Goal: Task Accomplishment & Management: Manage account settings

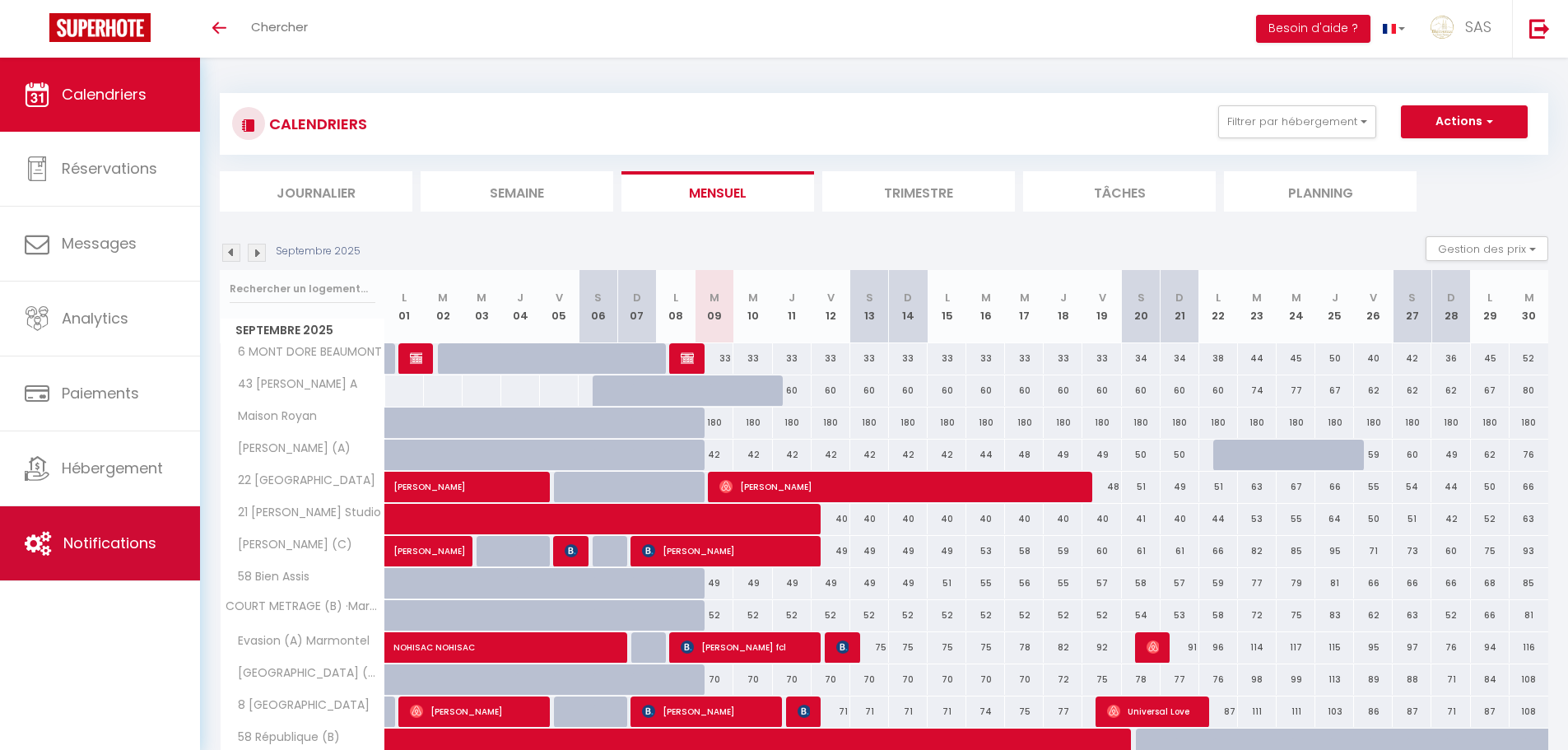
click at [88, 531] on link "Notifications" at bounding box center [99, 542] width 200 height 74
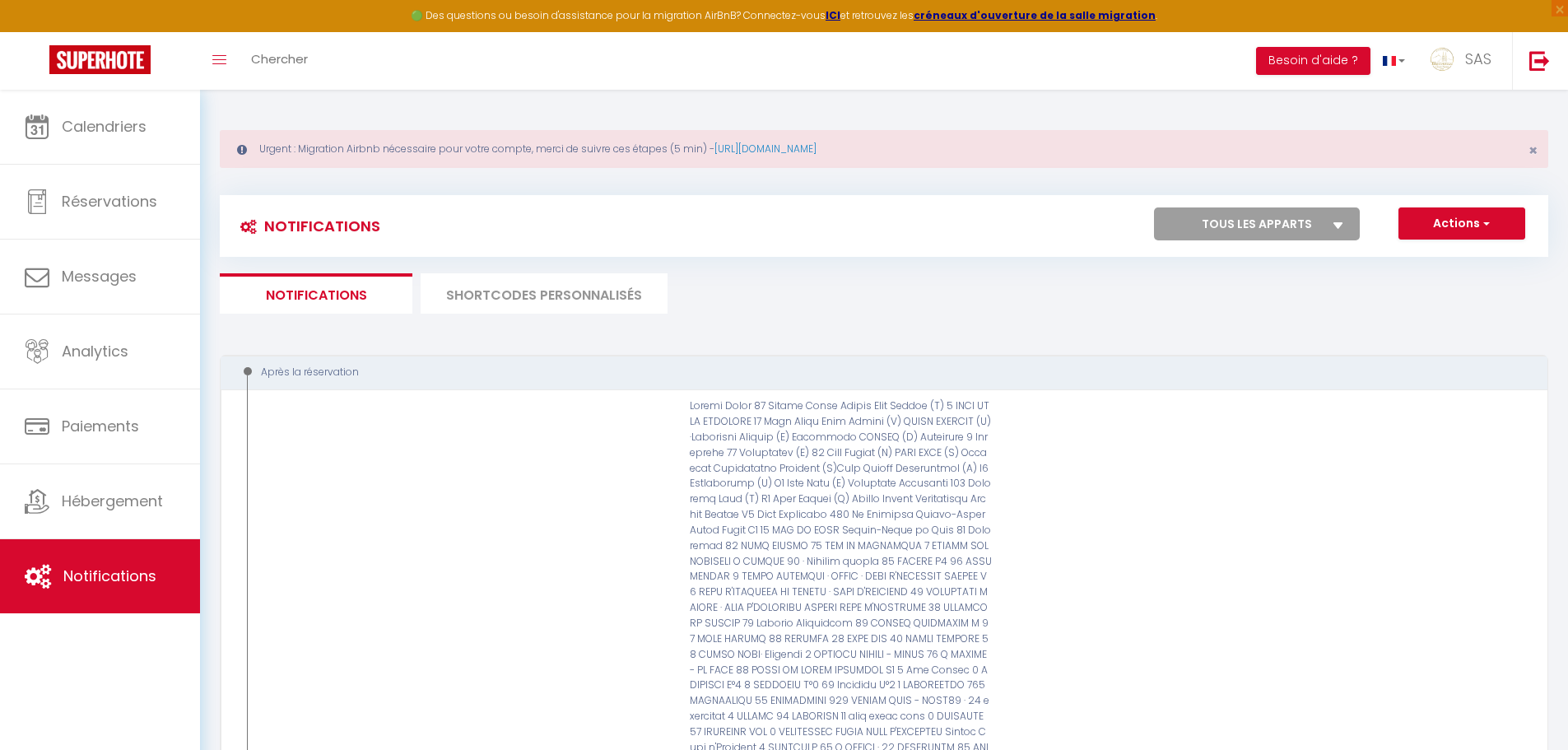
click at [610, 288] on li "SHORTCODES PERSONNALISÉS" at bounding box center [543, 293] width 247 height 40
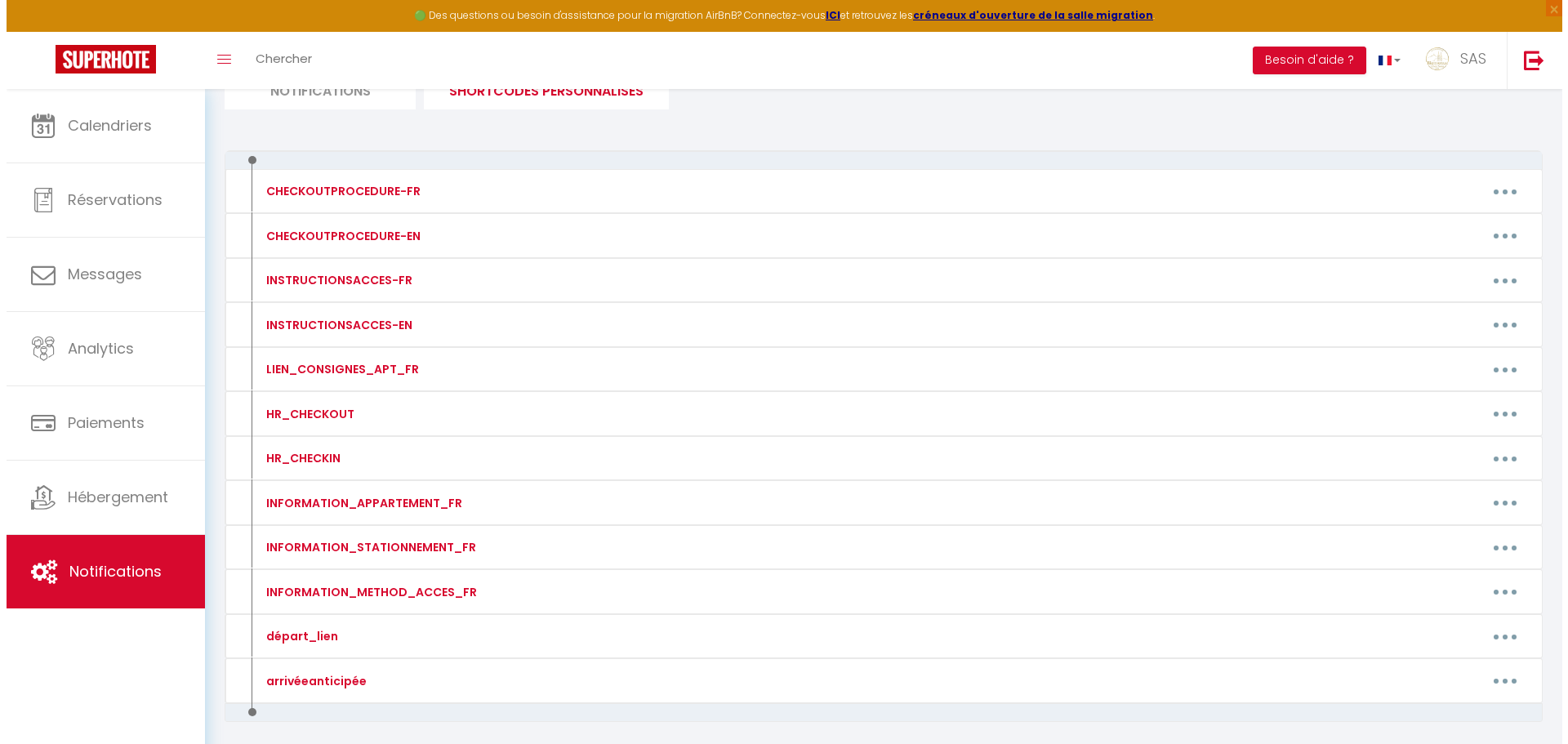
scroll to position [212, 0]
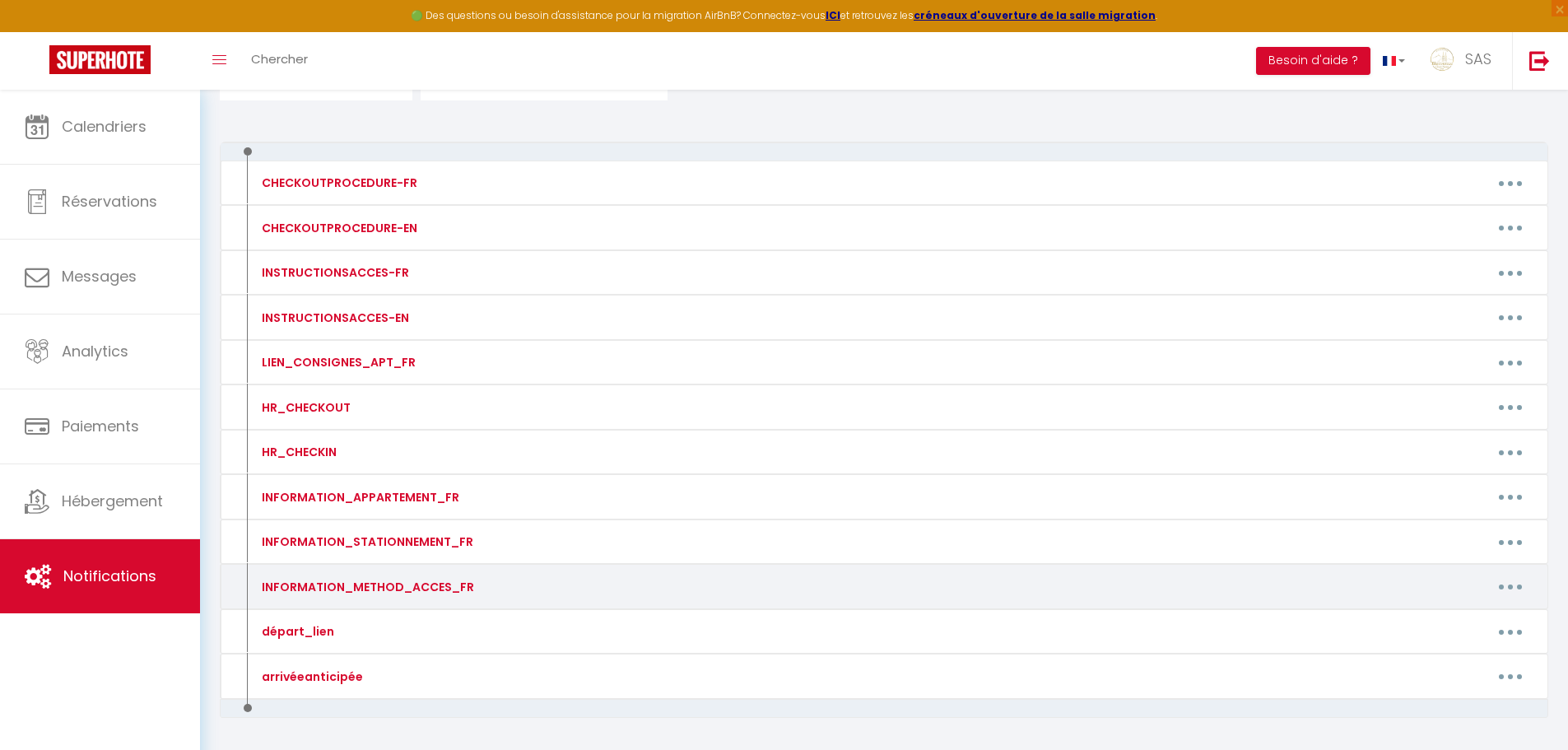
click at [1500, 583] on button "button" at bounding box center [1510, 587] width 46 height 27
click at [1420, 635] on link "Editer" at bounding box center [1468, 624] width 122 height 28
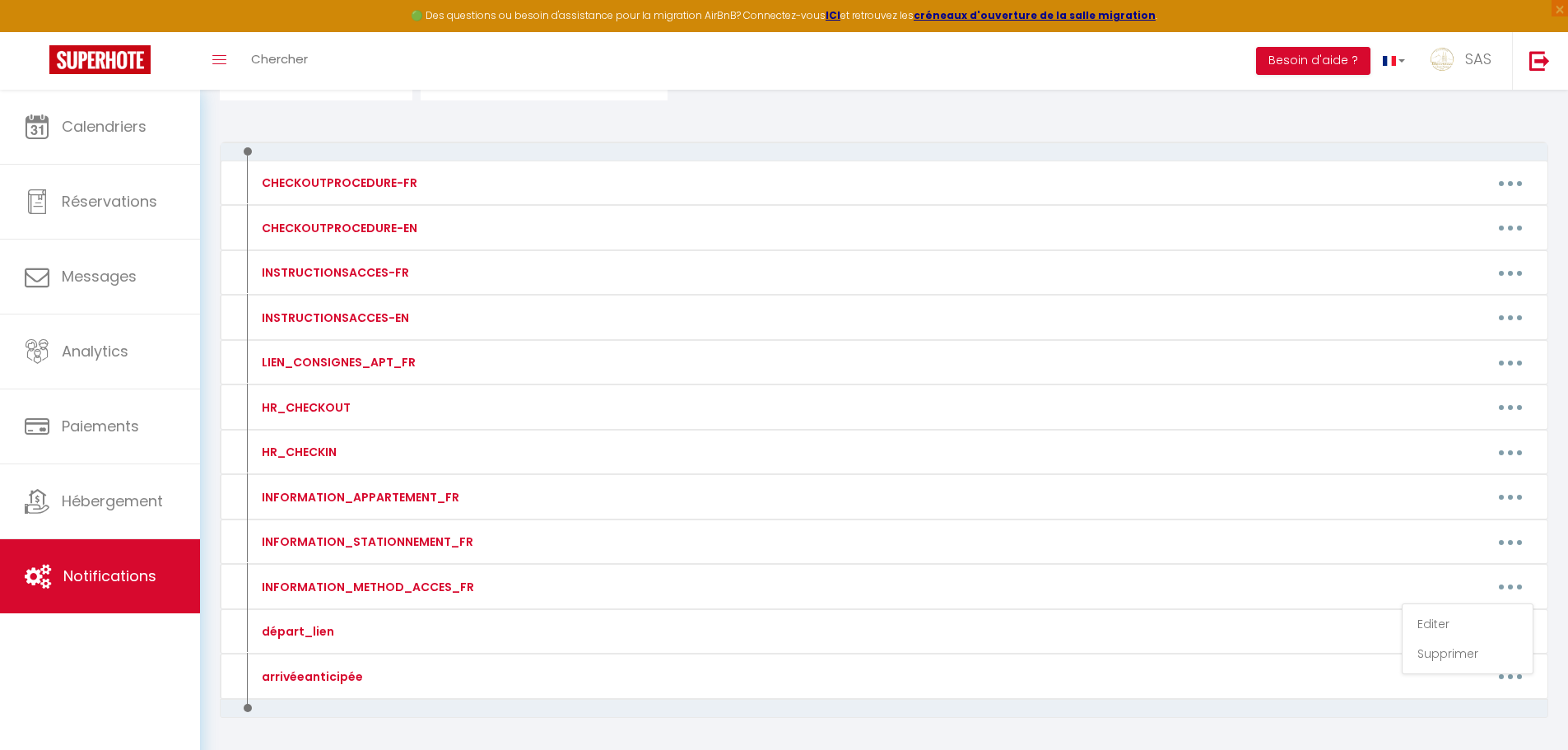
type input "INFORMATION_METHOD_ACCES_FR"
type textarea "Merci de nous contacter au [PHONE_NUMBER]"
type textarea "La boite à clef est devant la porte de l'immeuble. BOITE A Le code d'accès pour…"
type textarea "La boite à clef se situe devant la porte de l'appartement. ALLUMER LA BOITE EN …"
type textarea "Pour ouvrir la porte de l’immeuble : Téléphonez au numéro suivant : [PHONE_NUMB…"
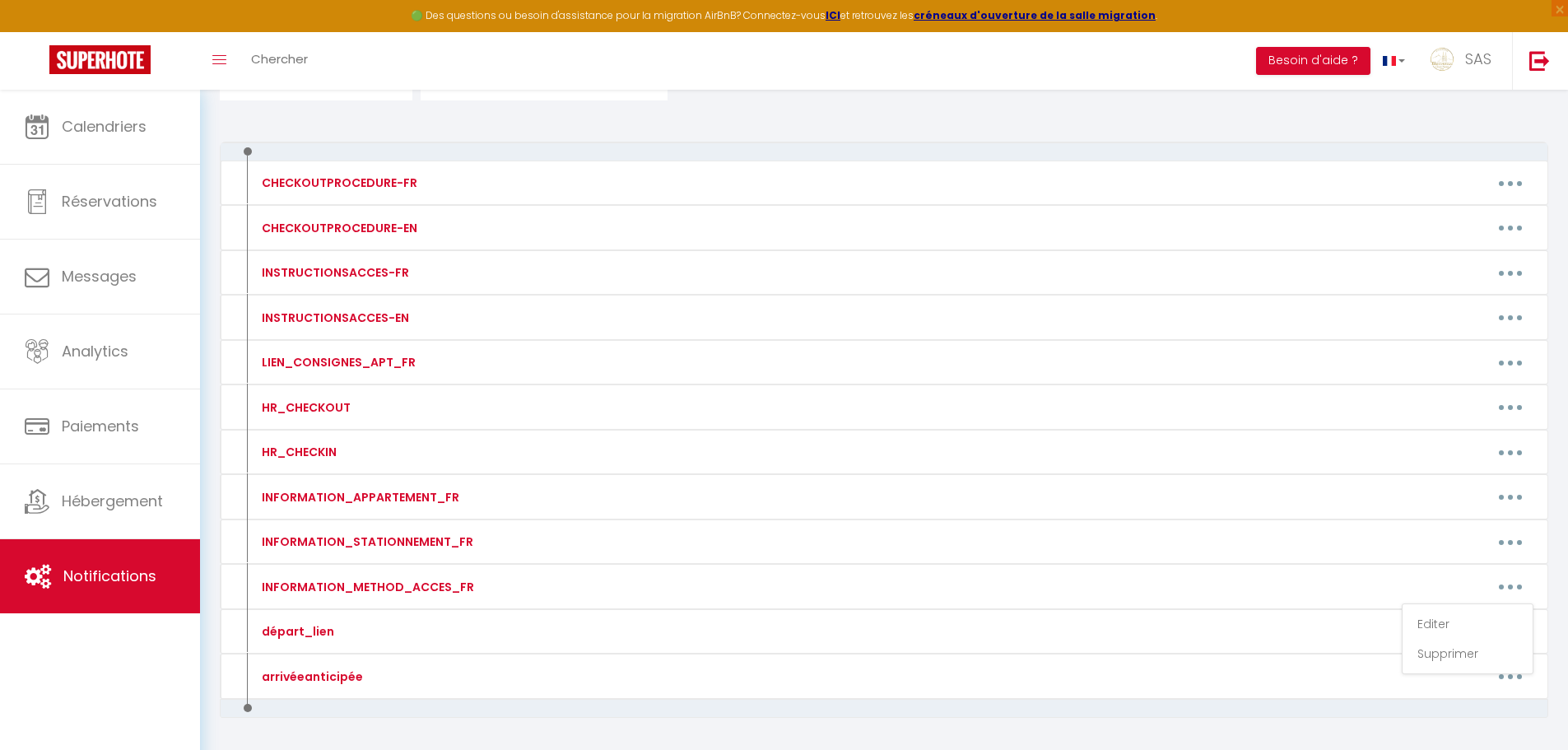
type textarea "Pour ouvrir la porte de l’immeuble : Téléphonez au numéro suivant : [PHONE_NUMB…"
type textarea "La porte d'entrée de l'immeuble se trouve entre le restaurant [GEOGRAPHIC_DATA]…"
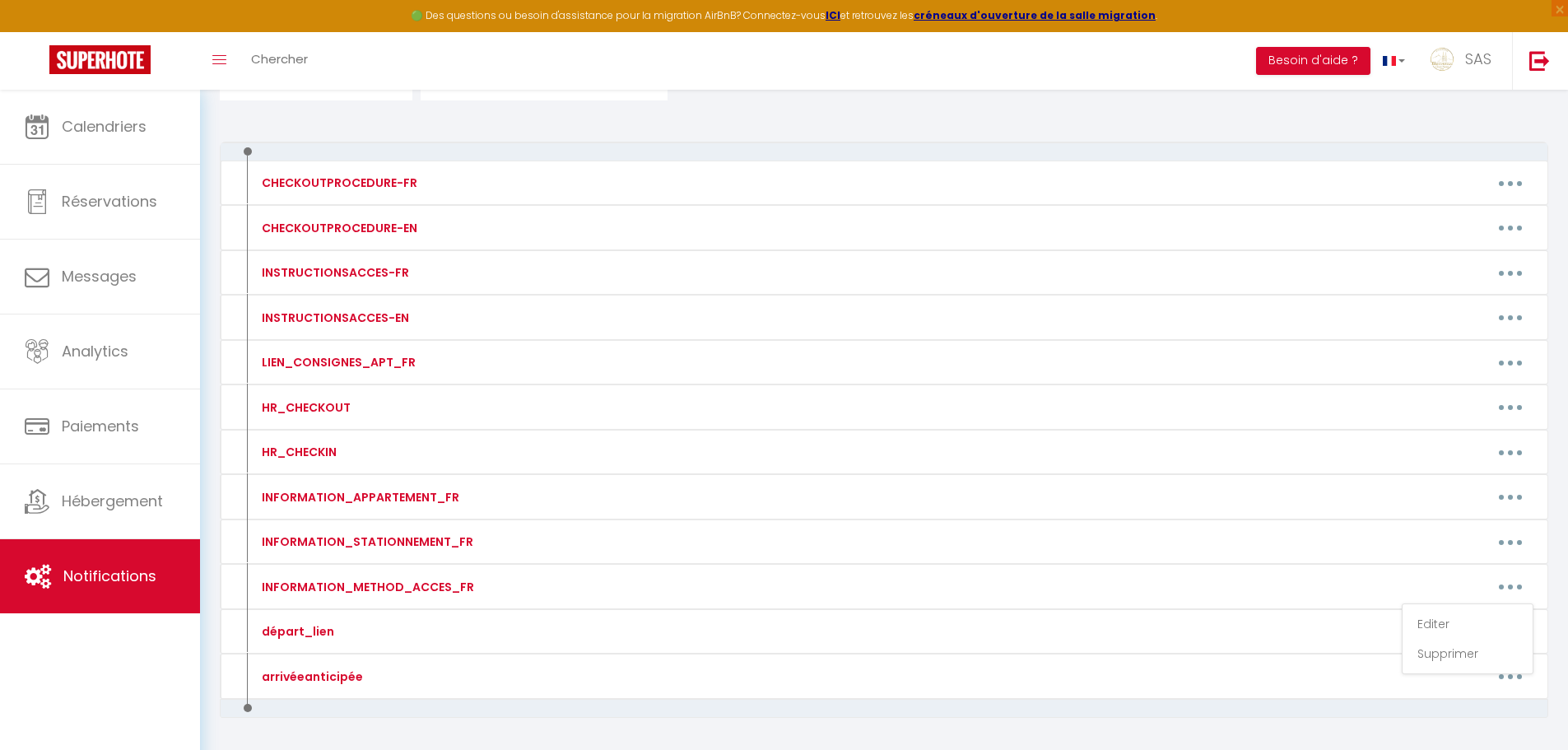
type textarea "La porte d'entrée de l'immeuble se trouve entre le restaurant [GEOGRAPHIC_DATA]…"
type textarea "Pour ouvrir la porte de l’immeuble : Téléphonez au numéro suivant : [PHONE_NUMB…"
type textarea "La porte d'entrée de l'immeuble se trouve entre le restaurant [GEOGRAPHIC_DATA]…"
type textarea "Pour ouvrir la porte de l’immeuble : Sonner à [GEOGRAPHIC_DATA] et puis télépho…"
type textarea "Pour ouvrir la porte de l’immeuble : Sonner à LEFORT puis téléphonez au numéro …"
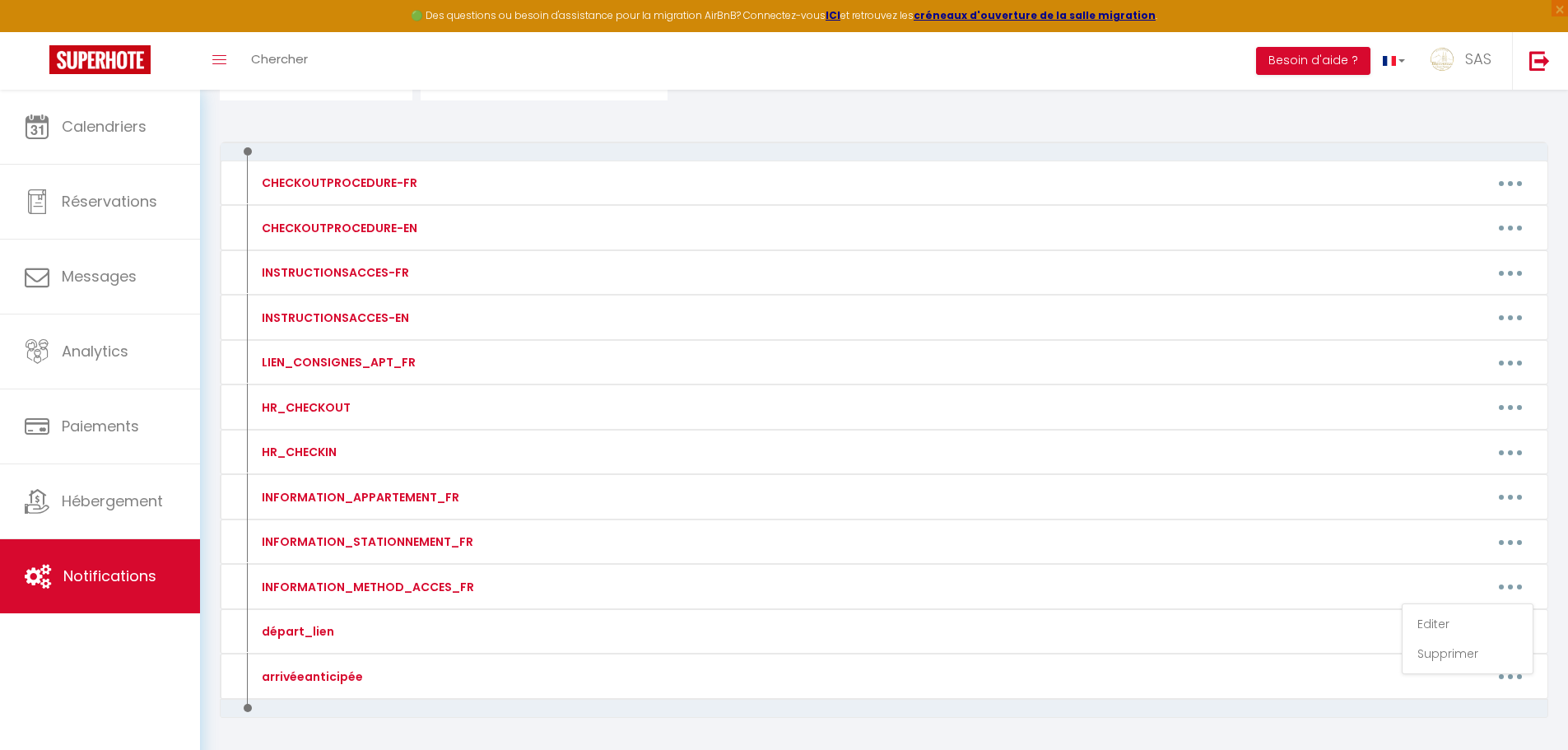
type textarea "Pour ouvir la porte de l'immeuble code : 42 86 A La boite à clès se trouve dans…"
type textarea "ACCES IMMEUBLE sonnez à l'interphone à [GEOGRAPHIC_DATA] (La porte va s'ouvrir)…"
type textarea "Code Immeuble : 1608 Boite à cles devant appartement au deuxième etage L'appart…"
type textarea "Pour rentrer dans l’immeuble taper le code 31 04# sur le clavier La boite à [GE…"
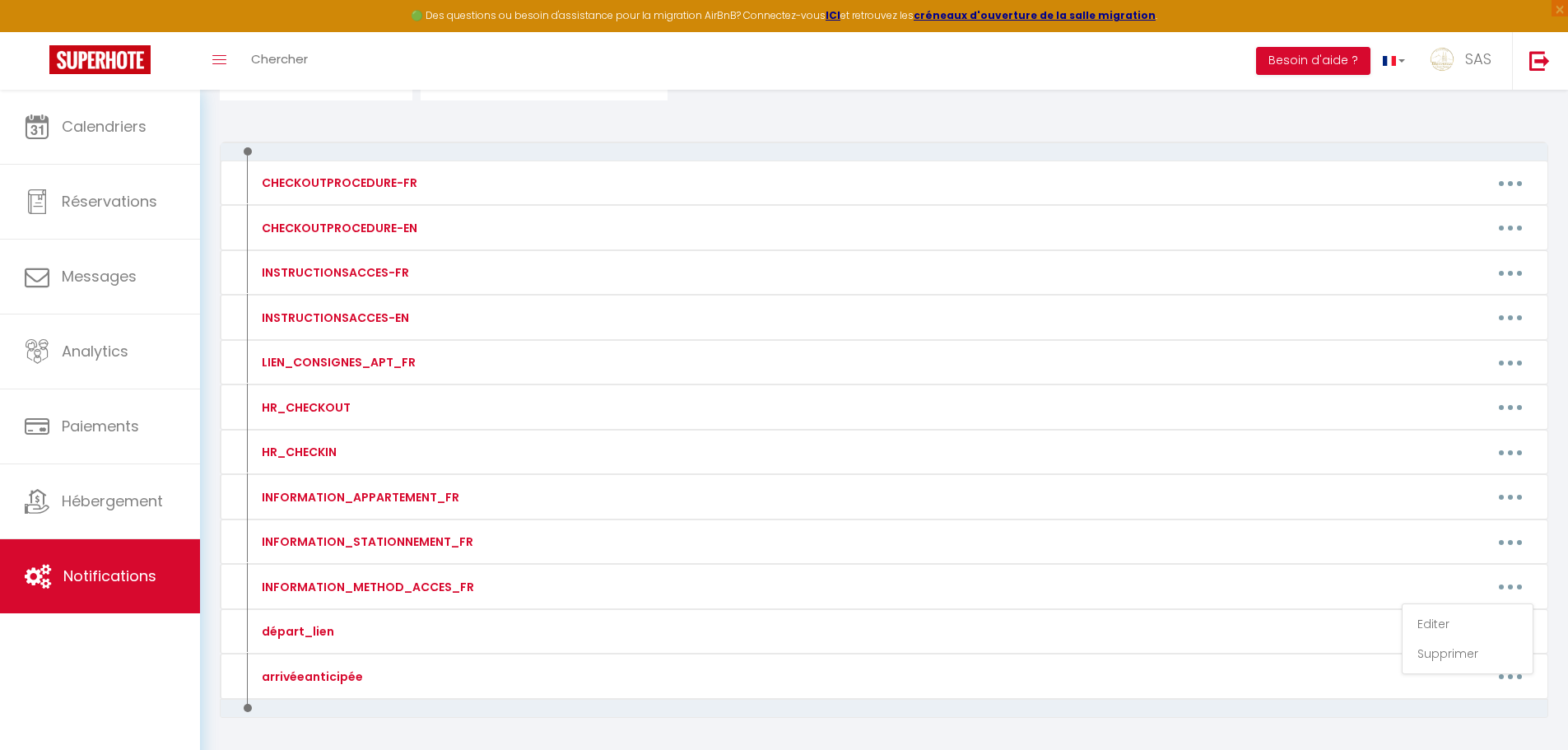
type textarea "Pour ouvrir la porte de l’immeuble : Téléphonez au numéro suivant : [PHONE_NUMB…"
type textarea "La boite à clés est devant l'immeuble ALLUMER EN PASSANT VOTRE MAIN DEVANT Le c…"
type textarea "L'immeuble se trouve derrière l'ancien institut de beauté Pour ouvrir la porte …"
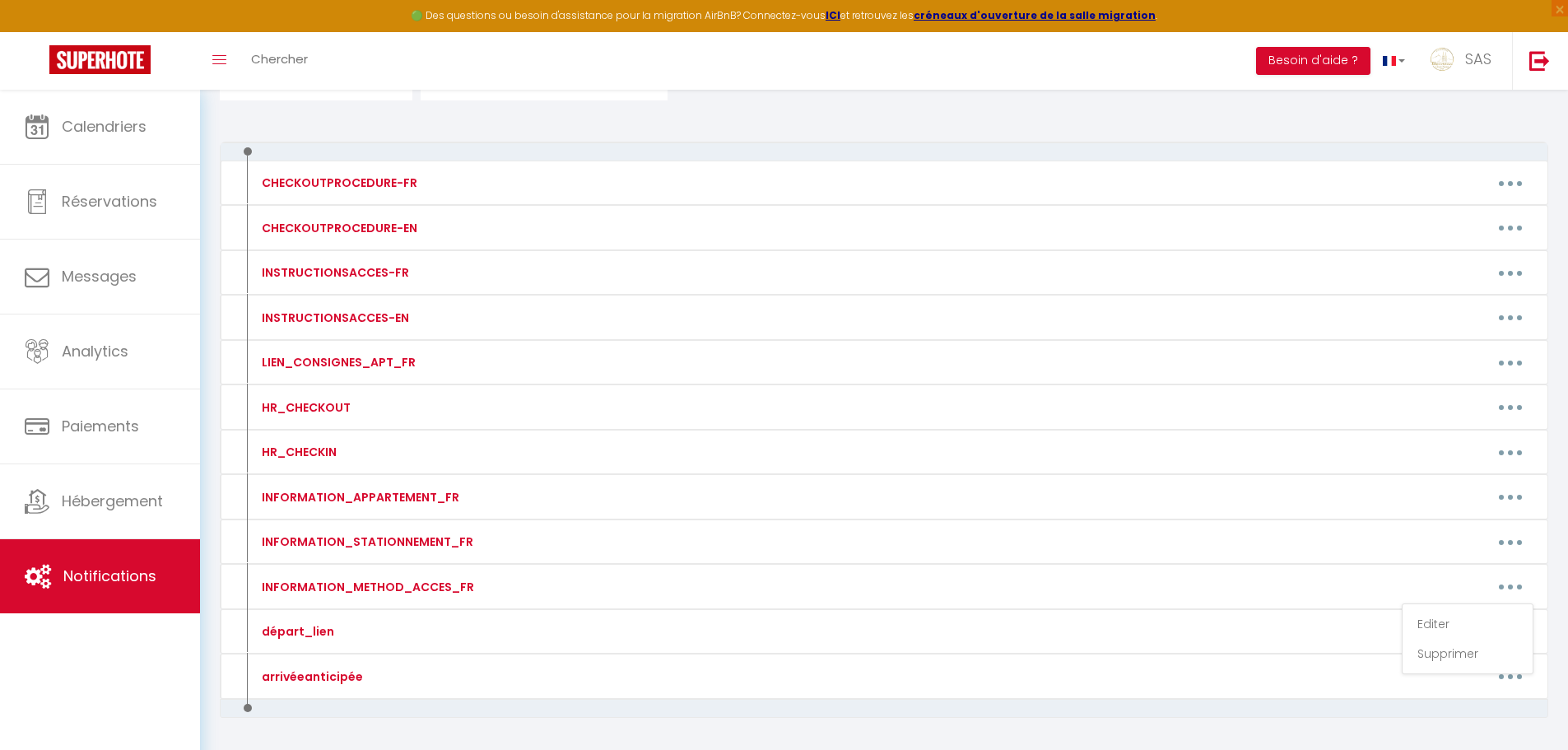
type textarea "Pour ouvrir la porte de l’immeuble : Téléphonez au numéro suivant : [PHONE_NUMB…"
type textarea "Boité à clès est vers l'entrée de l'immeuble (Ronde) Le code est le : 52 44 57 …"
type textarea "La boite à clés VERS ENTREE MAISON ALLUMER LA BOITE EN PASSANT LA MAIN DEVANT T…"
type textarea "La boite à clés est vers le garage ALLUMER LA BOITE EN PASSANT LA MAIN DEVANT T…"
type textarea "Pour ouvrir la porte de l’immeuble : Téléphonez au numéro suivant : [PHONE_NUMB…"
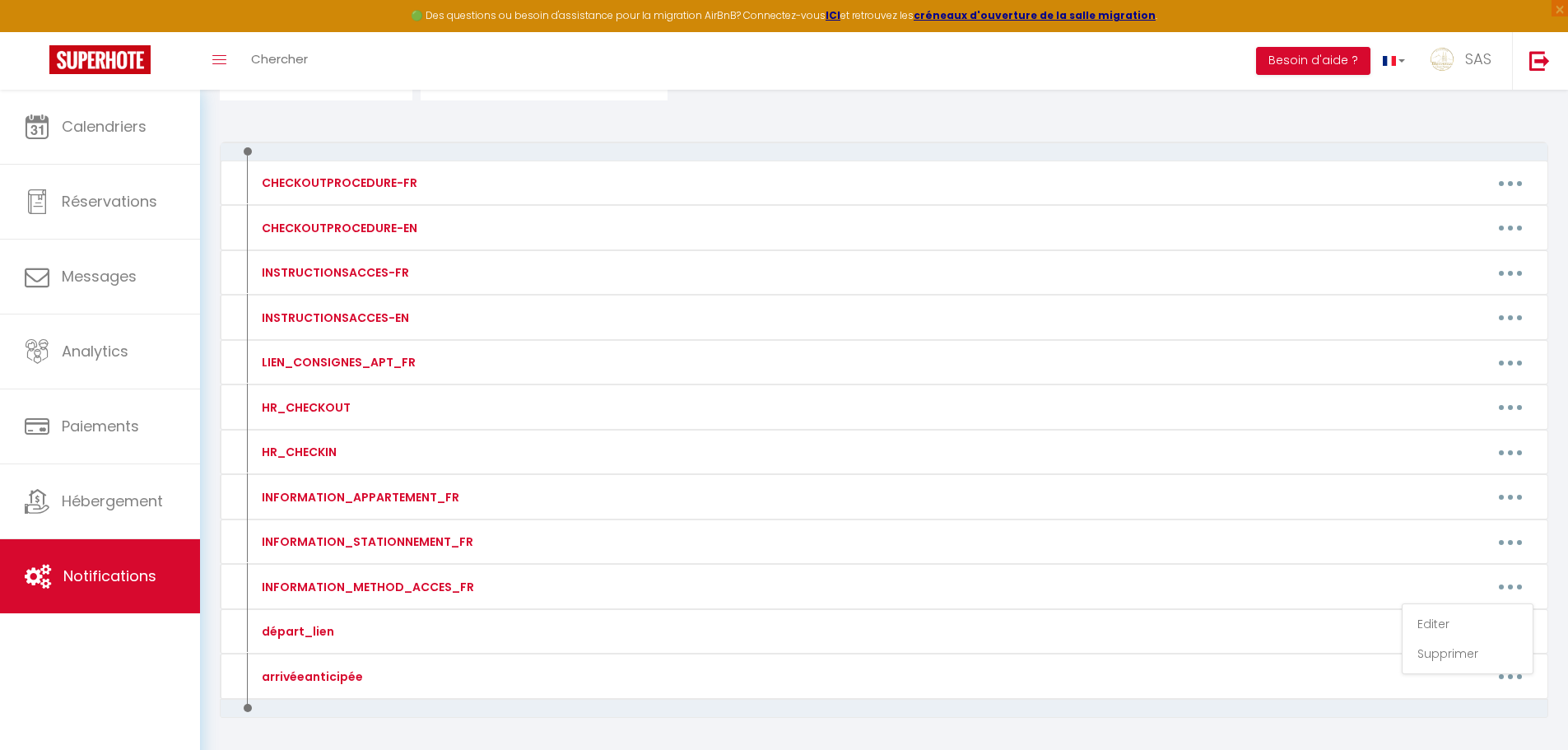
type textarea "24 COUCHAGES AU TOTAL Pour renter dans la maison 15 couchages ALLUMER LA BOITE …"
type textarea "La boite à clés se trouve à côté de l'entrée de l'immeuble à [GEOGRAPHIC_DATA] …"
type textarea "L'immeuble se trouve derrière l'ancien institut de beauté Pour ouvrir la porte …"
type textarea "La boite à clés se trouve vers les boites aux lettres avec un autocollant Bienv…"
type textarea "La porte d'entrée de l'immeuble se trouve entre le restaurant [GEOGRAPHIC_DATA]…"
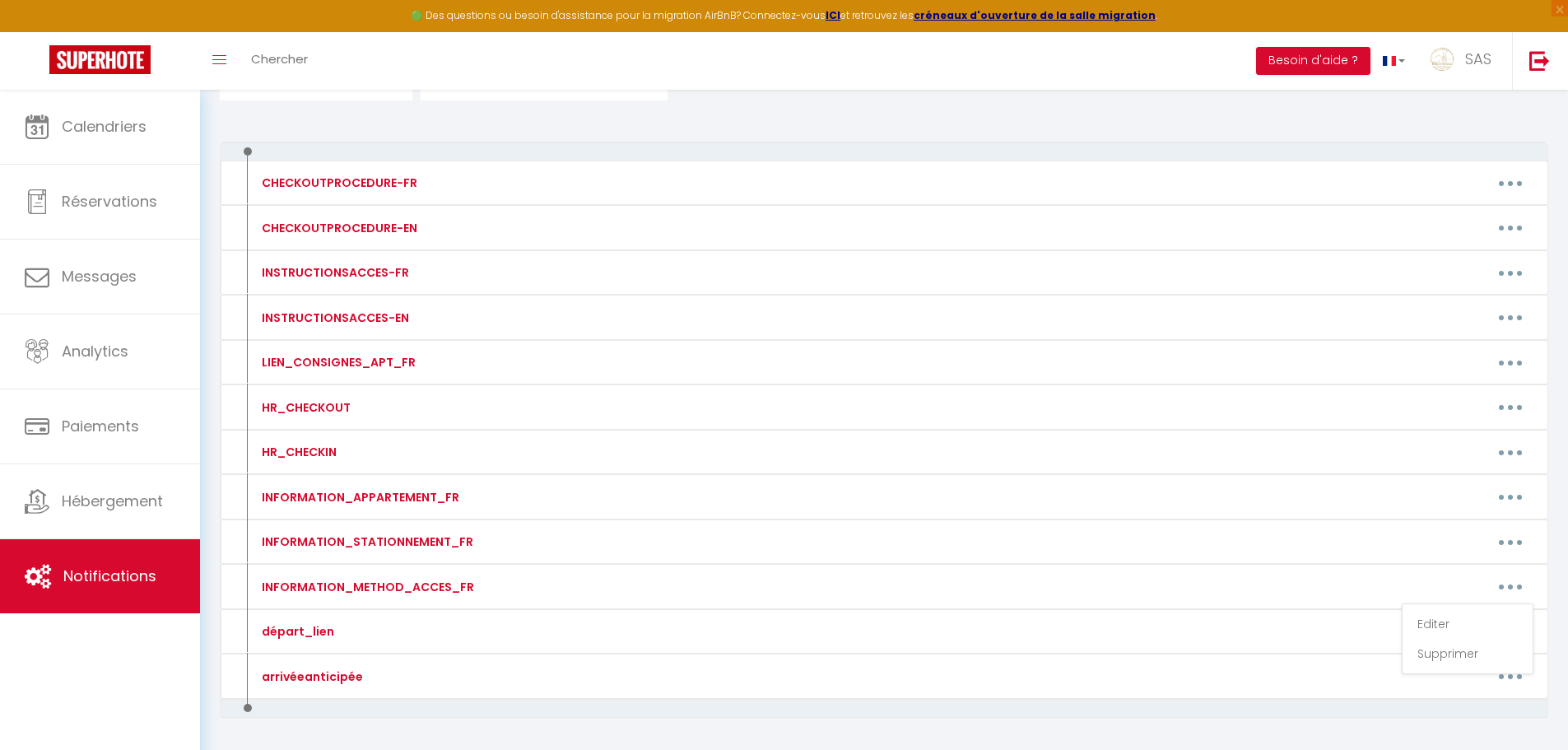
type textarea "L'accès à l'appartement est 100% autonome à partir de 17h le jour de votre rése…"
type textarea "La porte d'entrée de l'immeuble se trouve entre le restaurant [GEOGRAPHIC_DATA]…"
type textarea "La boite à clef est située à l'intérieur du garage (numéro 8) qui se trouve jus…"
type textarea "Avant-dernière maison de la rue AU 2 LISA Autocollant Bienvenue chez nous sur l…"
type textarea "Pour ouvrir l'immeuble code: 14 36 Serrure connectée sur l'appartement N°9 au 2…"
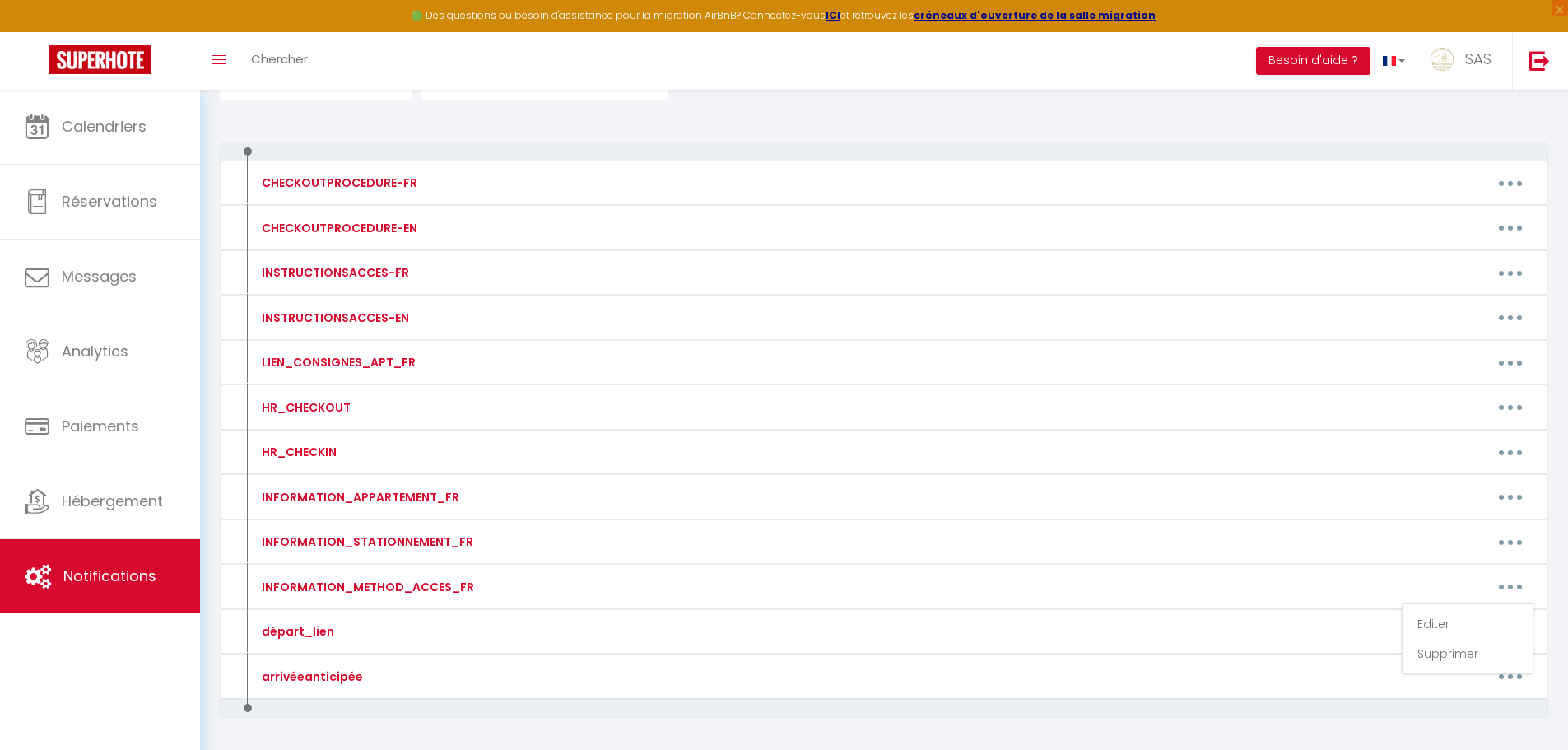
type textarea "Pour ouvrir l'immeuble code: 14 36 Serrure connectée sur l'appartement N° 4 RDC…"
type textarea "BOITE A CLÉS DEVANT IMMEUBLE CODE : 2450 [PERSON_NAME] et ouvrir la serrure con…"
type textarea "Pour rentrer dans l’immeuble taper le code 31 04# sur le clavier La boite à [GE…"
type textarea "La boite à cles est en face sur le grillage vers Le code 40 75 Image: [URL][DOM…"
type textarea "La boite à clef est devant la porte de l'immeuble. BOITE B Le code d'accès pour…"
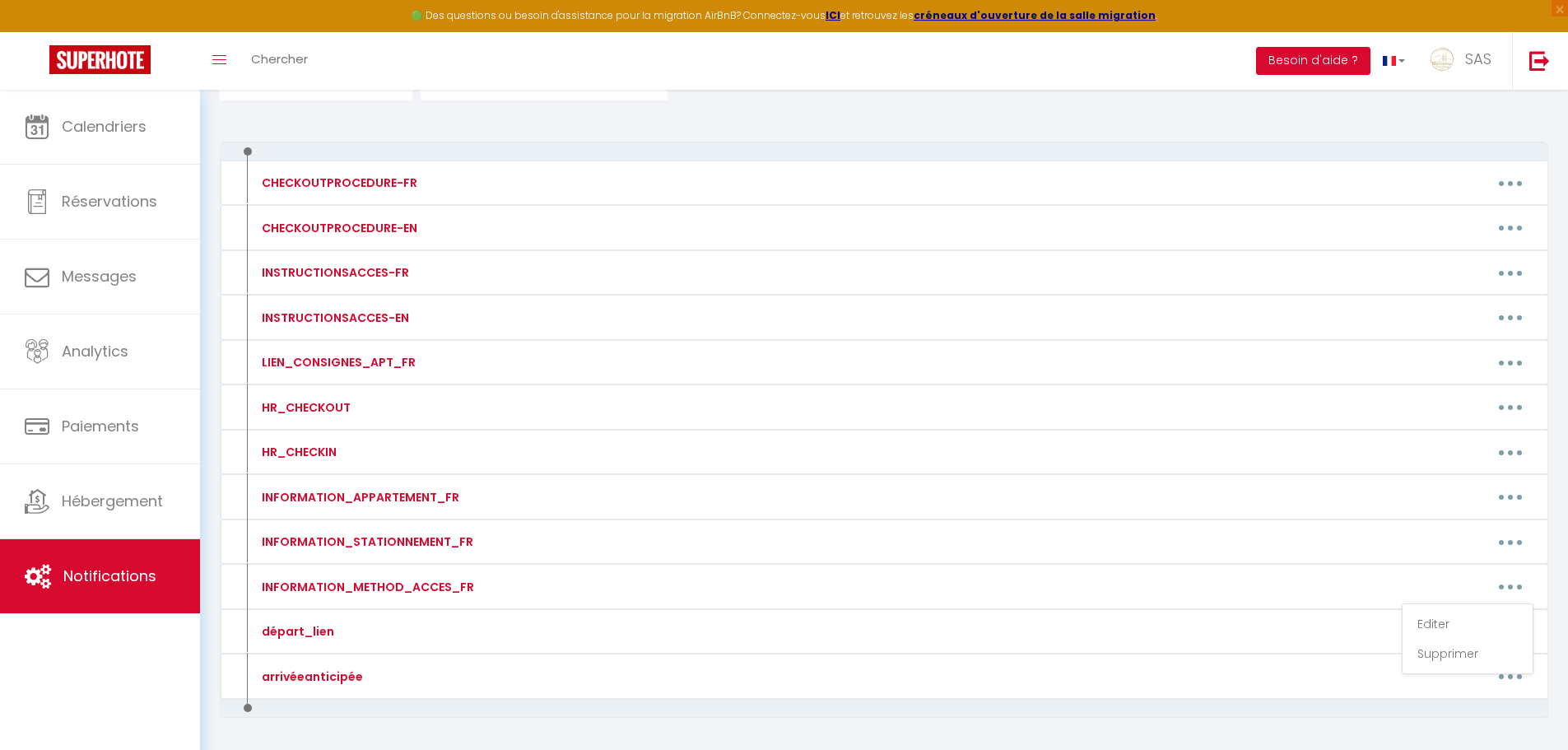
type textarea "Porte immeuble : Code 23 23 L'appartement dispose d'une serrure connectée L'app…"
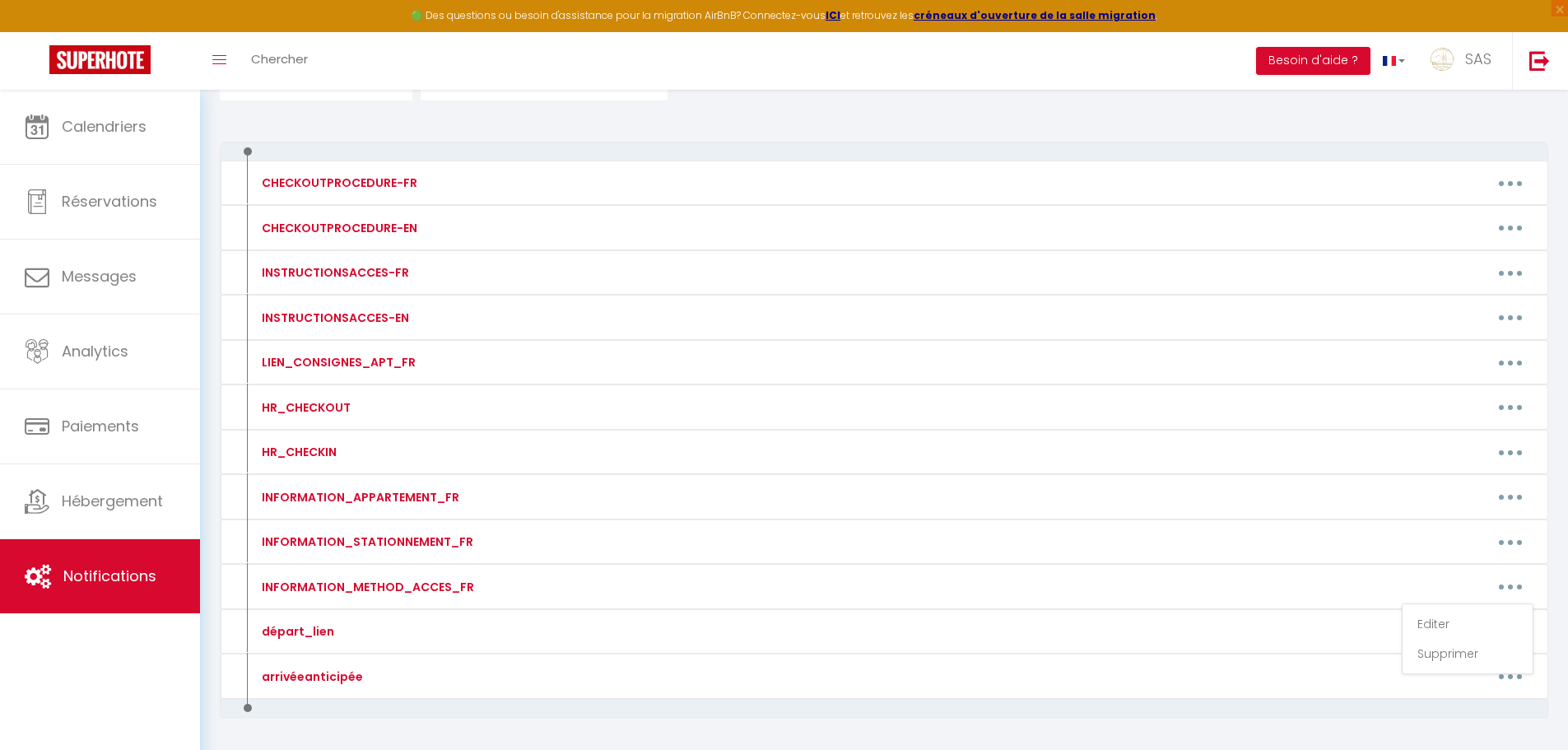
type textarea "Boite à clés à côté de la boité aux lettres ALLUMEZ EN PASSANT VOTRE MAIN Tapez…"
type textarea "CODE IMMEUBLE : 13 46 BOITE A CLES SOUS ESCALIER BOITE N°16 CODE 14 12"
type textarea "CODE IMMEUBLE : 13 46 BOITE A CLES SOUS ESCALIER BOITE N°1 CODE 21 18"
type textarea "SERRURE CONNECTEE Tapez le code [RENTALDOOR:CODE] et # Tournez la serrure pour …"
type textarea "Pour ouvrir la porte immeuble Sonnez à BCN Téléphonez au numéro suivant : [PHON…"
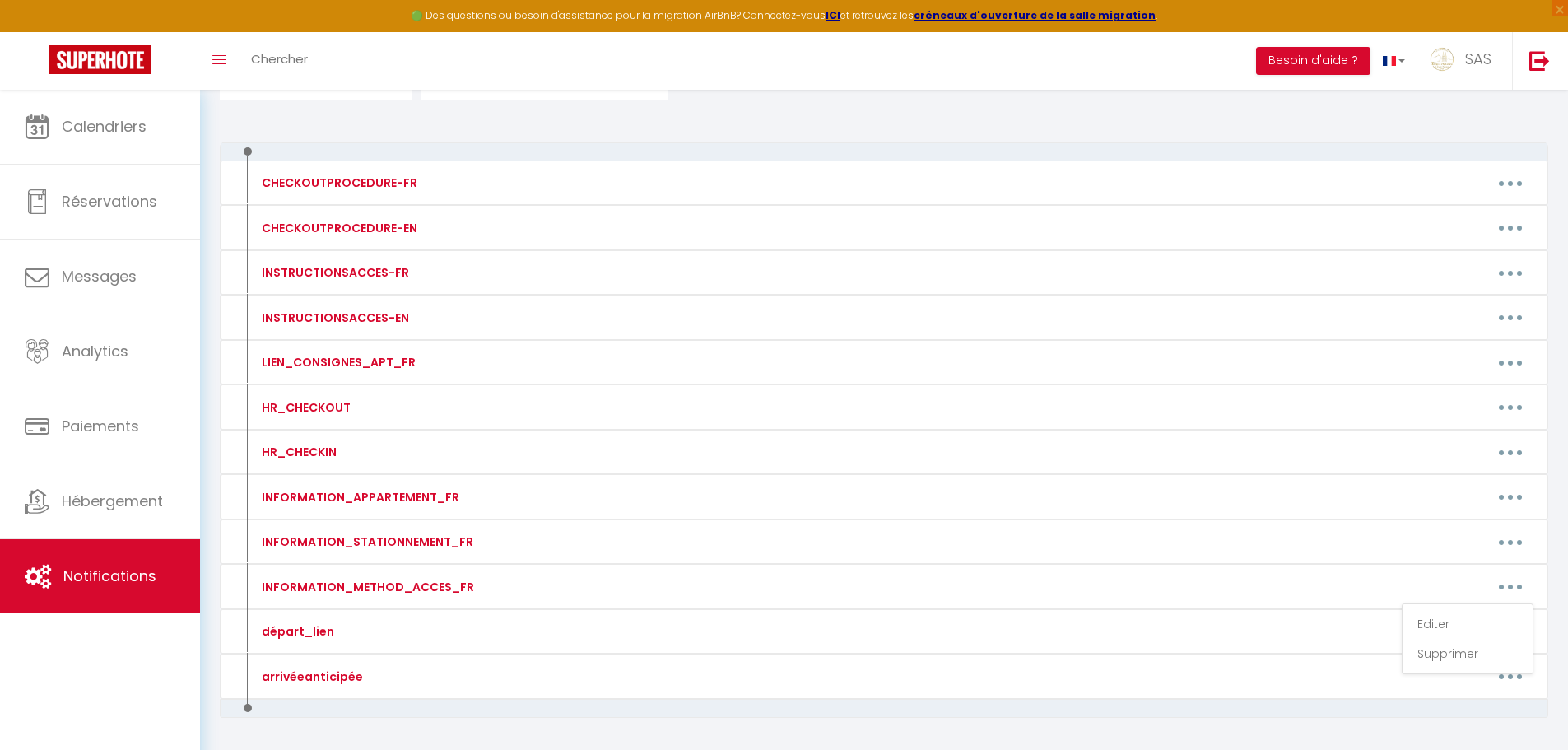
type textarea "PORTAIL S'OUVRE A LA MIAN OU SINON CODE 1 1 1 1 MAISON AU [GEOGRAPHIC_DATA] SER…"
type textarea "Pour ouvrir la porte de l’immeuble : Téléphonez au numéro suivant : [PHONE_NUMB…"
type textarea "CODE IMMEUBLE : 13 46 BOITE A CLES SOUS ESCALIER BOITE N°6 CODE 15 10"
type textarea "Pour ouvrir la porte de l’immeuble : Sonnez à CHARRIER Téléphonez au numéro sui…"
type textarea "L'immeuble se trouve derrière l'ancien institut de beauté Pour ouvrir la porte …"
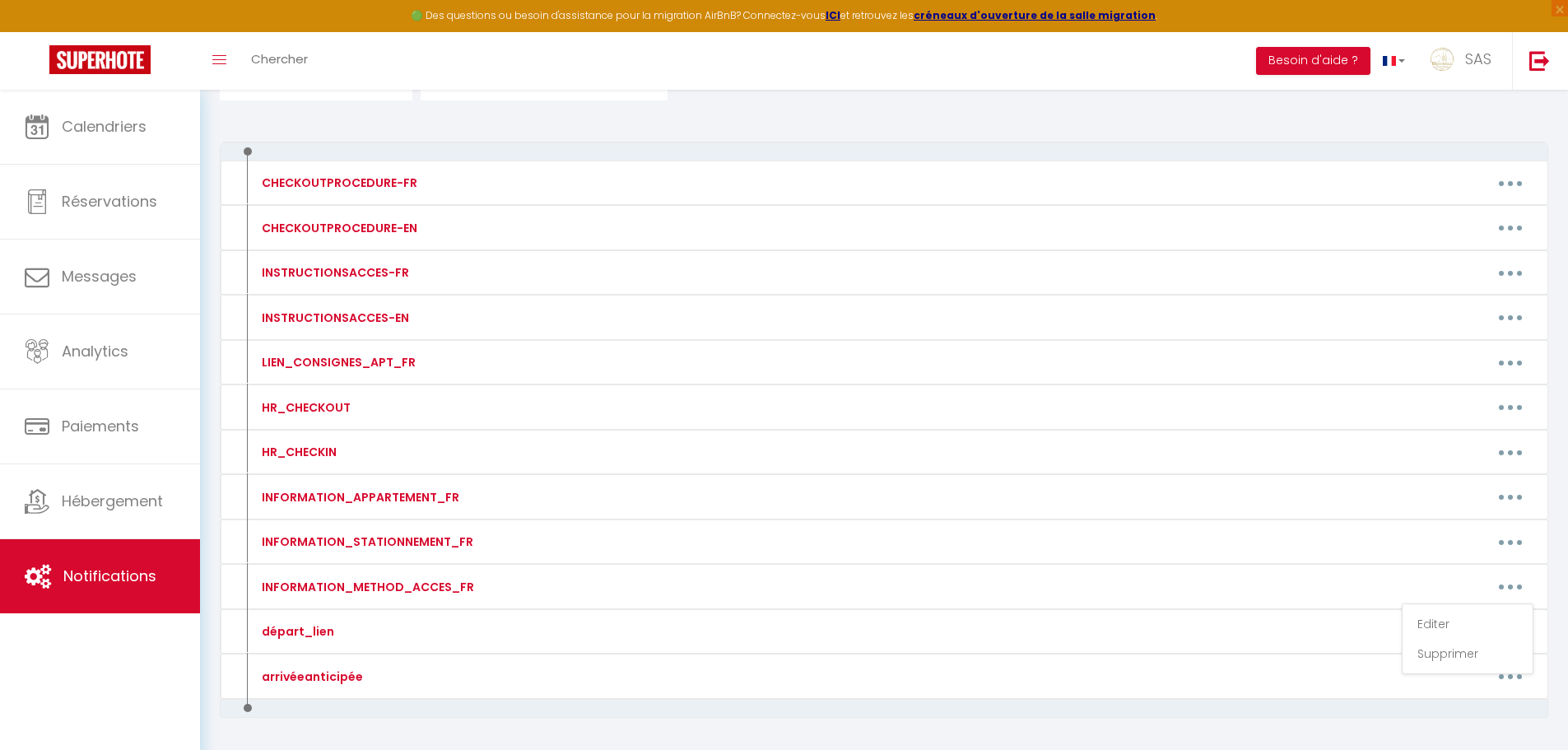
type textarea "Pour ouvrir d'immeuble : Téléphonez au numéro suivant : [PHONE_NUMBER] code : 0…"
type textarea "La porte d'entrée de l'immeuble se trouve entre le restaurant [GEOGRAPHIC_DATA]…"
type textarea "Pour ouvrir la porte de l’immeuble : Code : 20 24 # L'appartement dispose d'une…"
type textarea "Pour ouvrir la porte de l’immeuble : Code : 63 69 L'appartement dispose d'une s…"
type textarea "La boite à clef est devant l'entrée de la maison. Le code d'accès pour ouvrir l…"
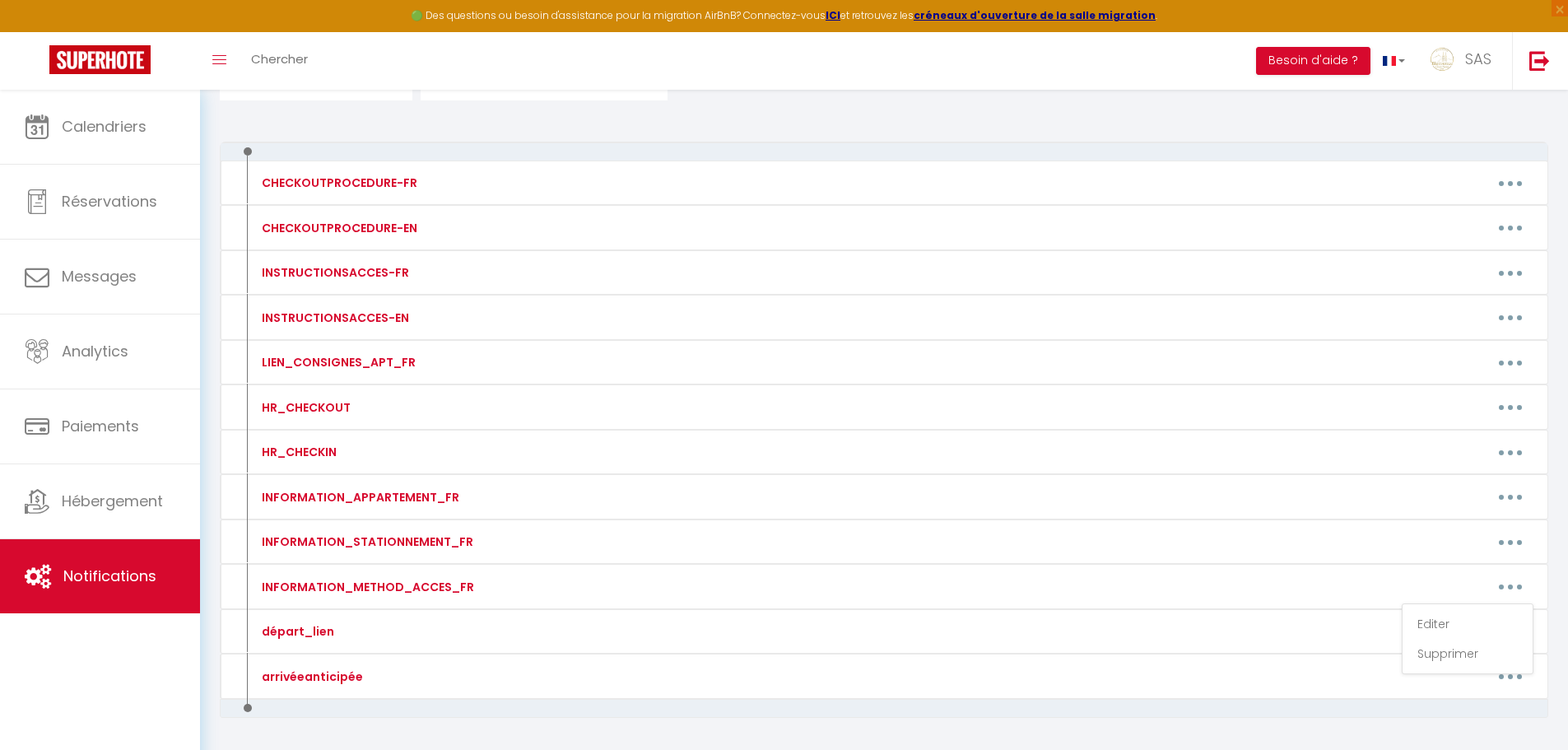
type textarea "Portail blanc au fond de l'impasse "16bis" code portail : 2022 A Code Piéton : …"
type textarea "La boite à clef est devant la porte (Boite A). Le code d'accès pour ouvrir la b…"
type textarea "Boité à clés est dans la boite aux lettres (avec le logo Bienvenue chez nous) L…"
type textarea "La boite à clef se trouve dans le local poubelle. Passez sous le porche à côté …"
type textarea "La boite à clef est devant la porte au 1er étage (Boite C). Le code d'accès pou…"
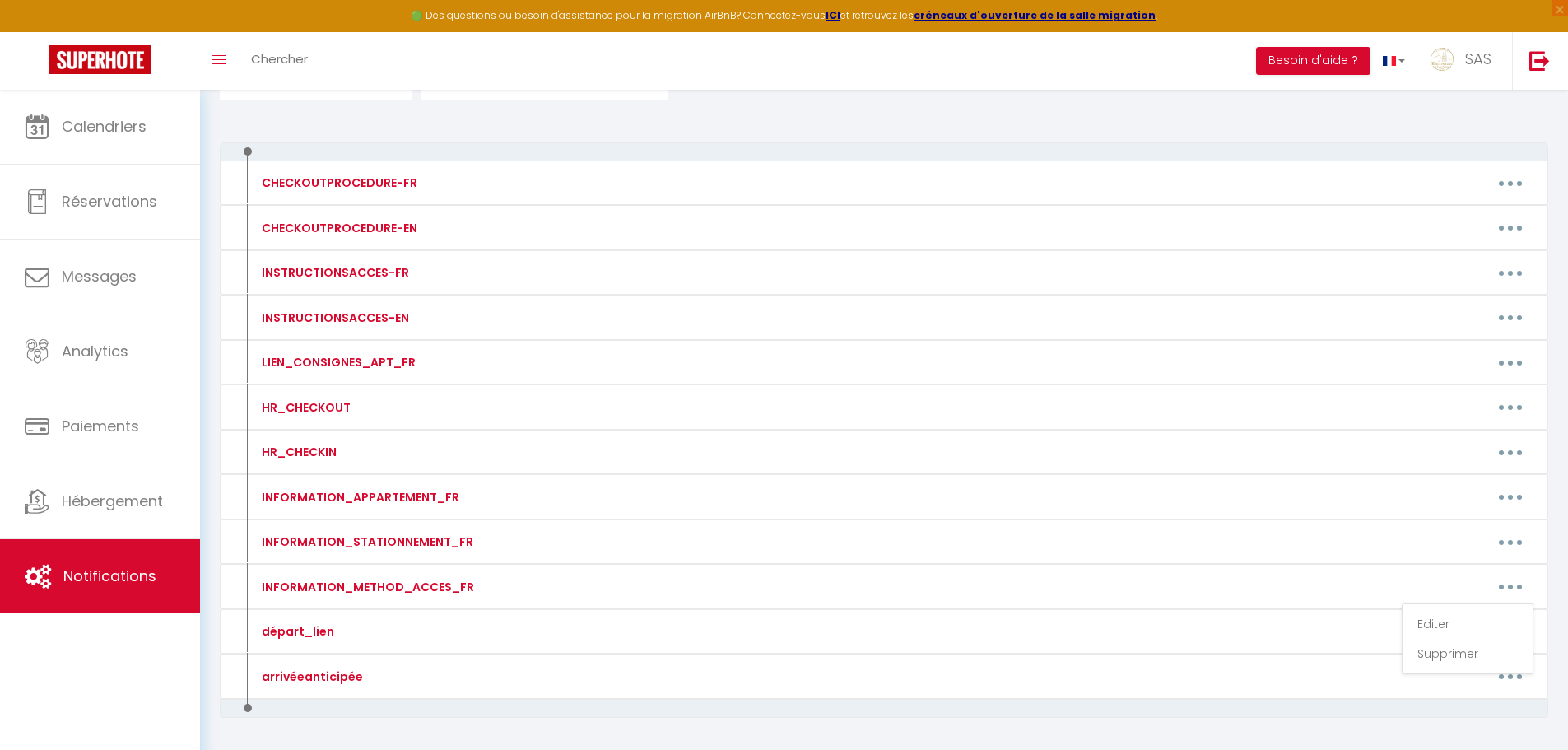
type textarea "La boite à clef est devant l'entrée coté boite aux lettres ALLUMER LA BOITE EN …"
type textarea "Rendez-vous au parking [STREET_ADDRESS], une "Key’s Box" est à votre dispositio…"
type textarea "La boite à clef est à côté de la [GEOGRAPHIC_DATA]. Allumez la boite à cles ave…"
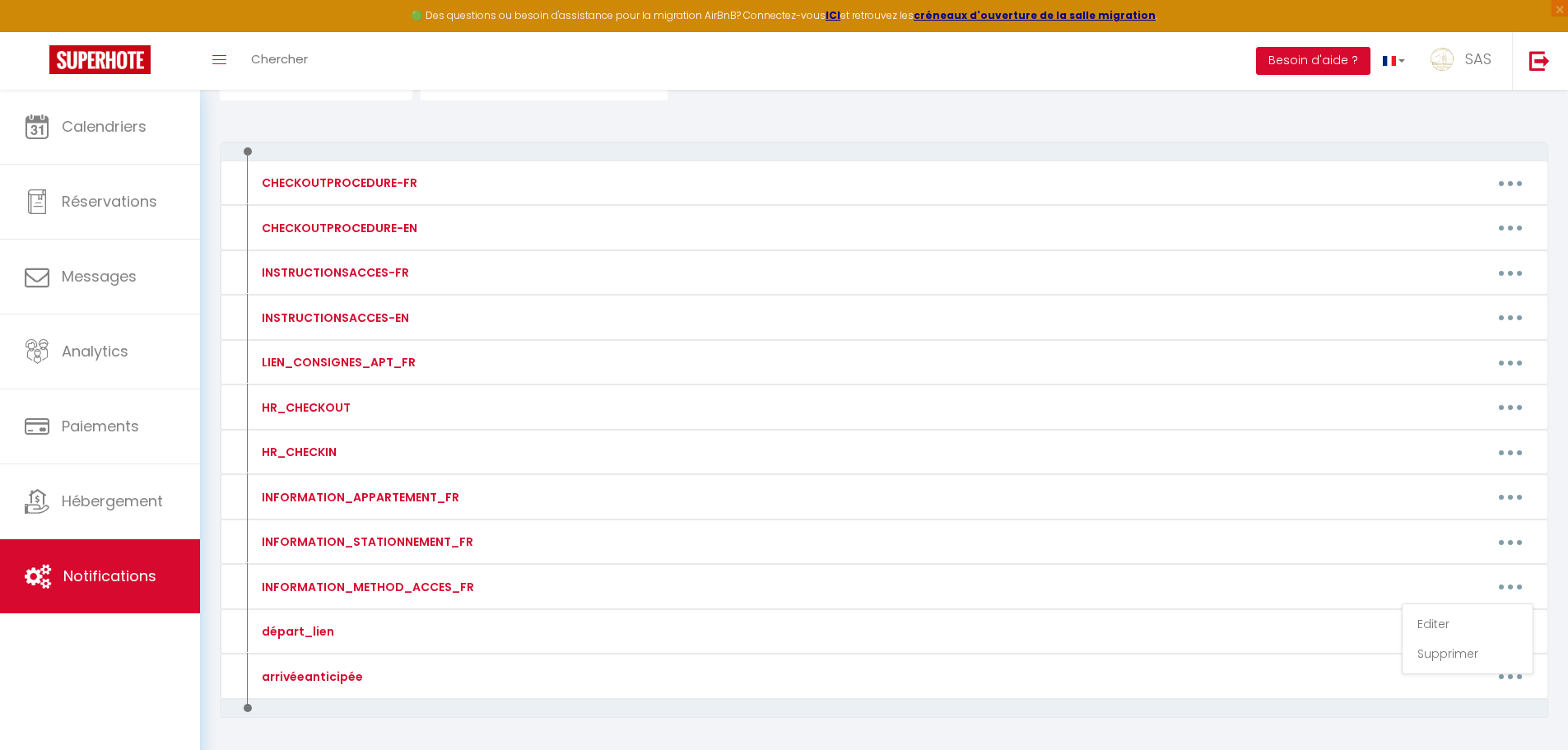
type textarea "La boite à clef est devant la porte de l'immeuble Prendre la boite B Le code d'…"
type textarea "La boite à clef est à l'entrée de l'immeuble (à côté de l'interphone). Le code …"
type textarea "Rendez-vous au parking [STREET_ADDRESS], une "Key’s Box" est à votre dispositio…"
type textarea "La boite à clef est située vers l'interphone Le code d'accès pour ouvrir la boi…"
type textarea "La boite à clef est dans le hall vers l'interphone (Boite B) ALLUMER LA BOITE E…"
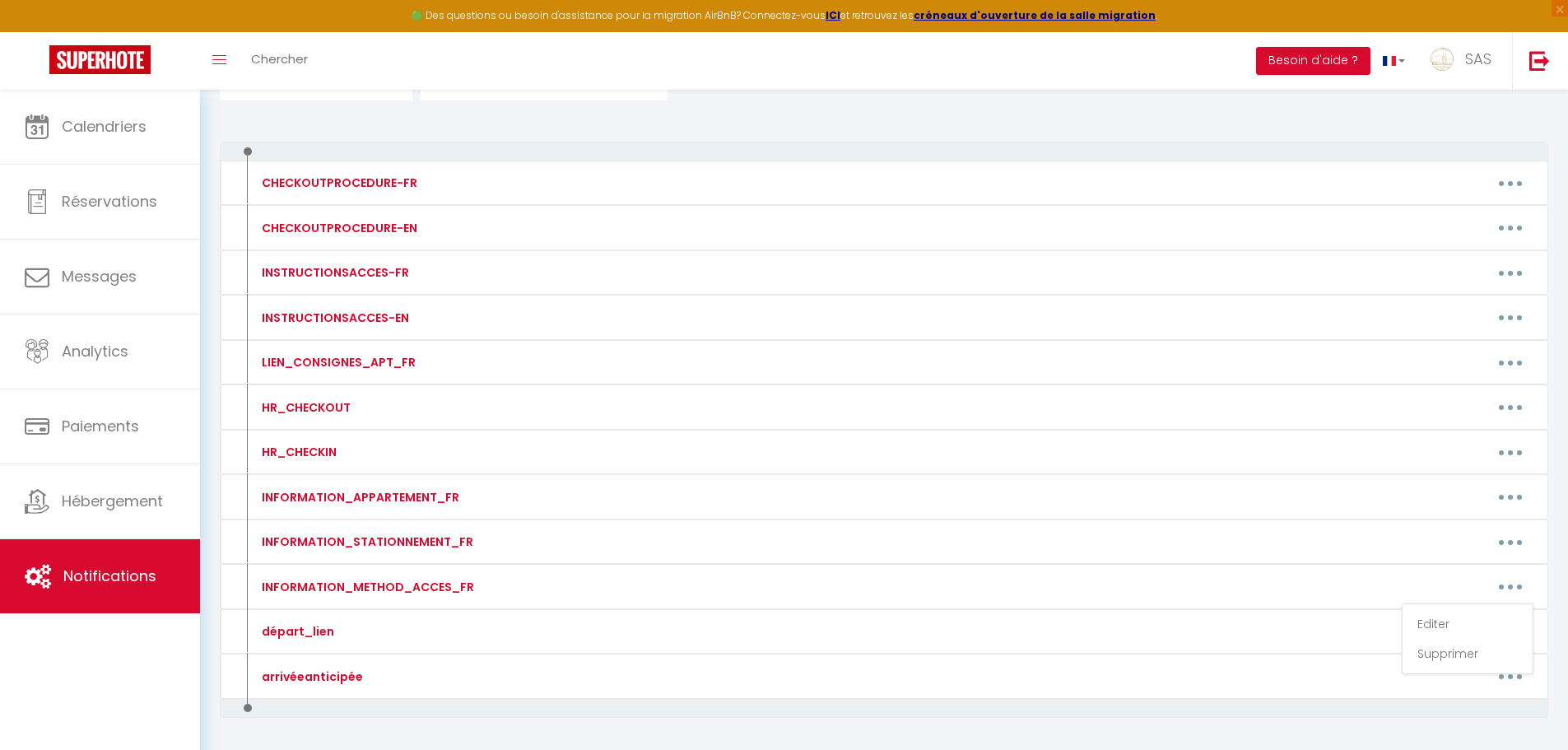
type textarea "La boite à clef est dans le hall vers l'interphone (Boite C) ALLUMER LA BOITE E…"
type textarea "Rendez-vous au parking [STREET_ADDRESS], une "Key’s Box" est à votre dispositio…"
type textarea "Pour ouvrir la porte de l’immeuble : Téléphonez au numéro suivant : [PHONE_NUMB…"
type textarea "La boite à clef est située vers l'interphone Le code d'accès pour ouvrir la boi…"
type textarea "La boite à clef est devant la porte (Boite B). Le code d'accès pour ouvrir la b…"
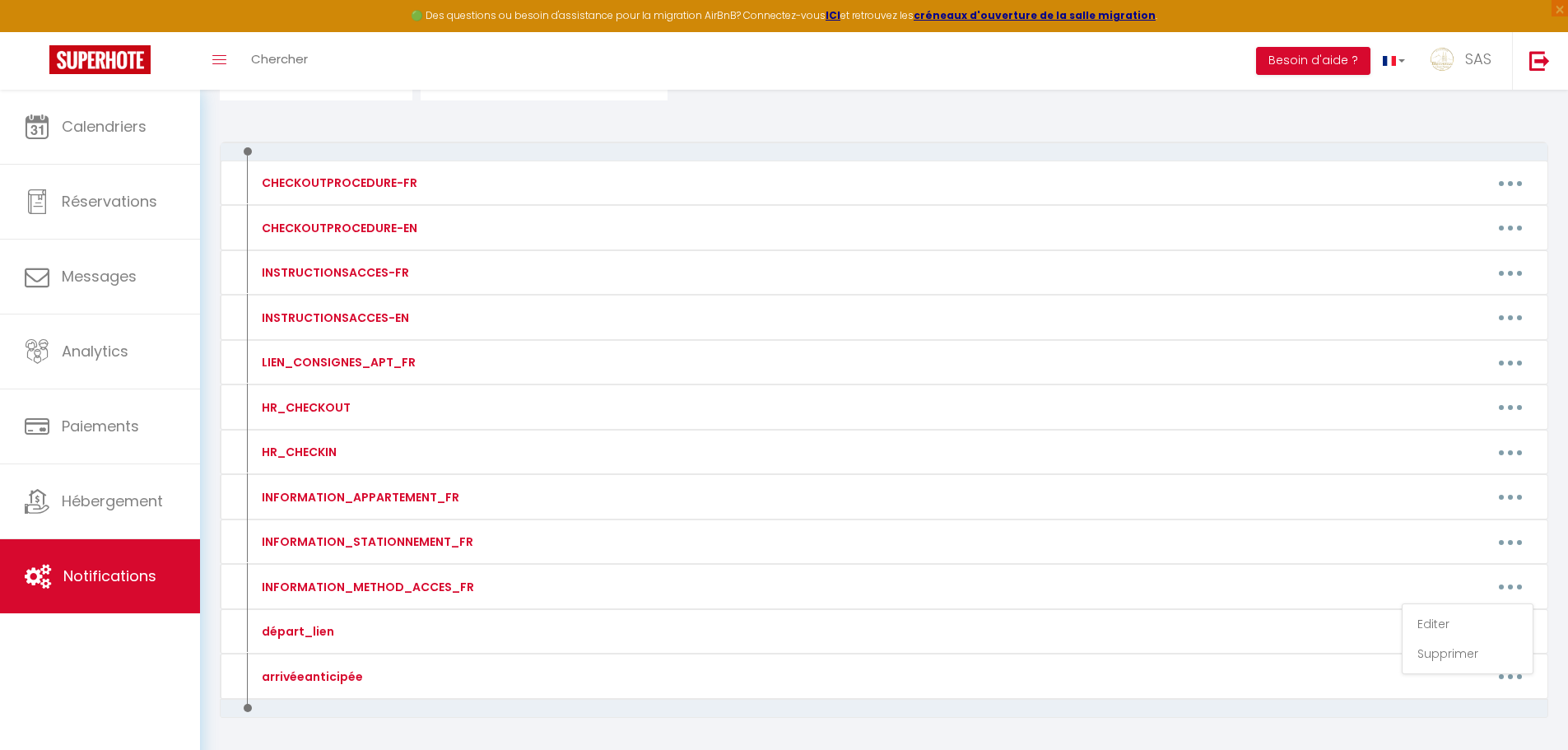
type textarea "La boite à clef est à l'entrée du parking à droite (derrière les haies). Le cod…"
type textarea "La boite à clef est située devant la place de parking. ALLUMER LA BOITE EN PASS…"
type textarea "Pour ouvrir la porte de l’immeuble : Téléphonez au numéro suivant : [PHONE_NUMB…"
type textarea "La boite à clef est devant l'entrée du garage. Le code d'accès pour ouvrir la b…"
type textarea "Pour ouvrir la porte métallique de l'immeuble, tapez le code 1982. Sonnez ensui…"
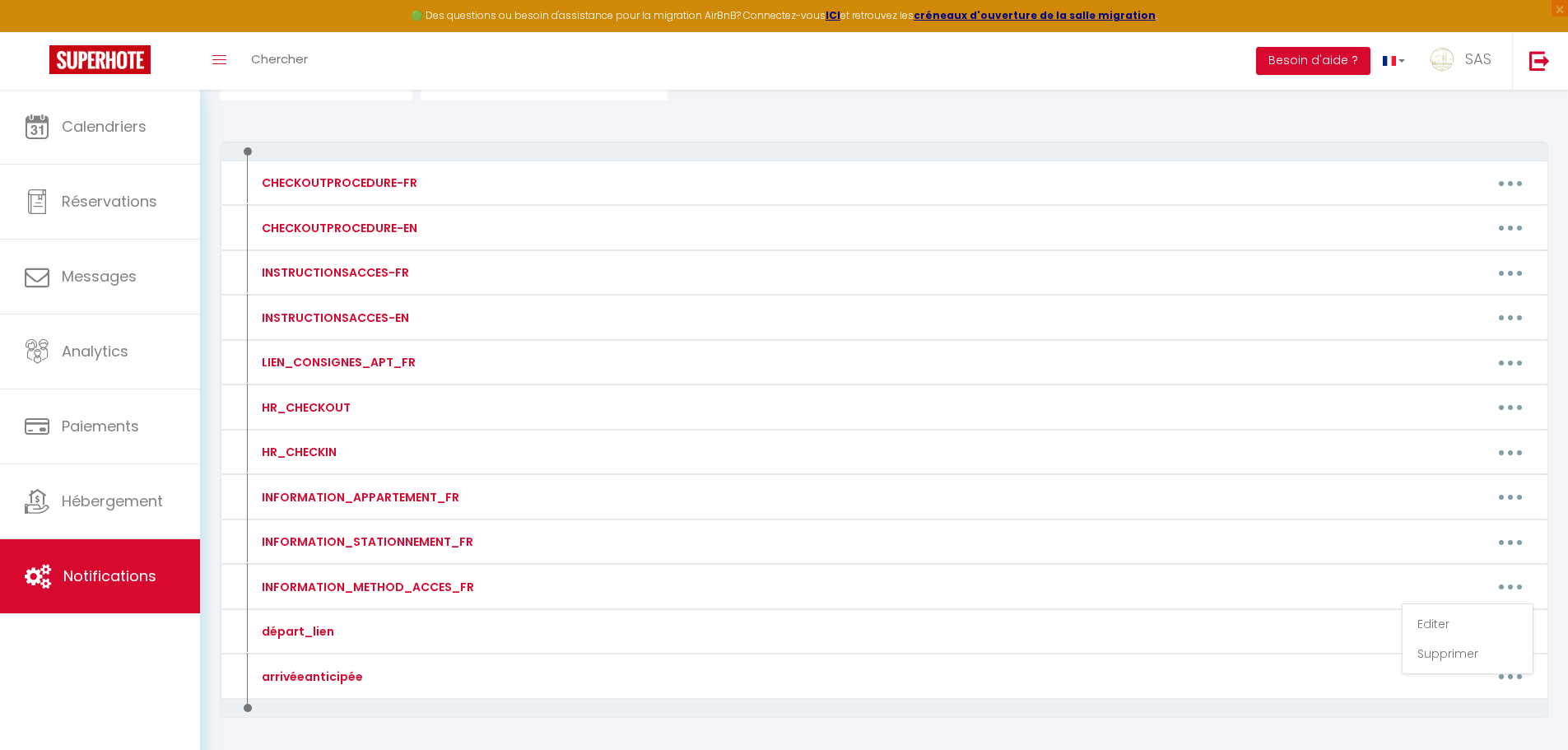
type textarea "Code de l'immeuble est : 12 18 La boite à clef se situe devant la porte de l'ap…"
type textarea "Rendez-vous au parking [STREET_ADDRESS], une "Key’s Box" est à votre dispositio…"
type textarea "POUR OUVRIR PORTE IMMEUBLE : Téléphonez au numéro suivant : 09 70 73 20 18 code…"
type textarea "La boite à clef est située en bas vers l'entrée des caves. Le code d'accès pour…"
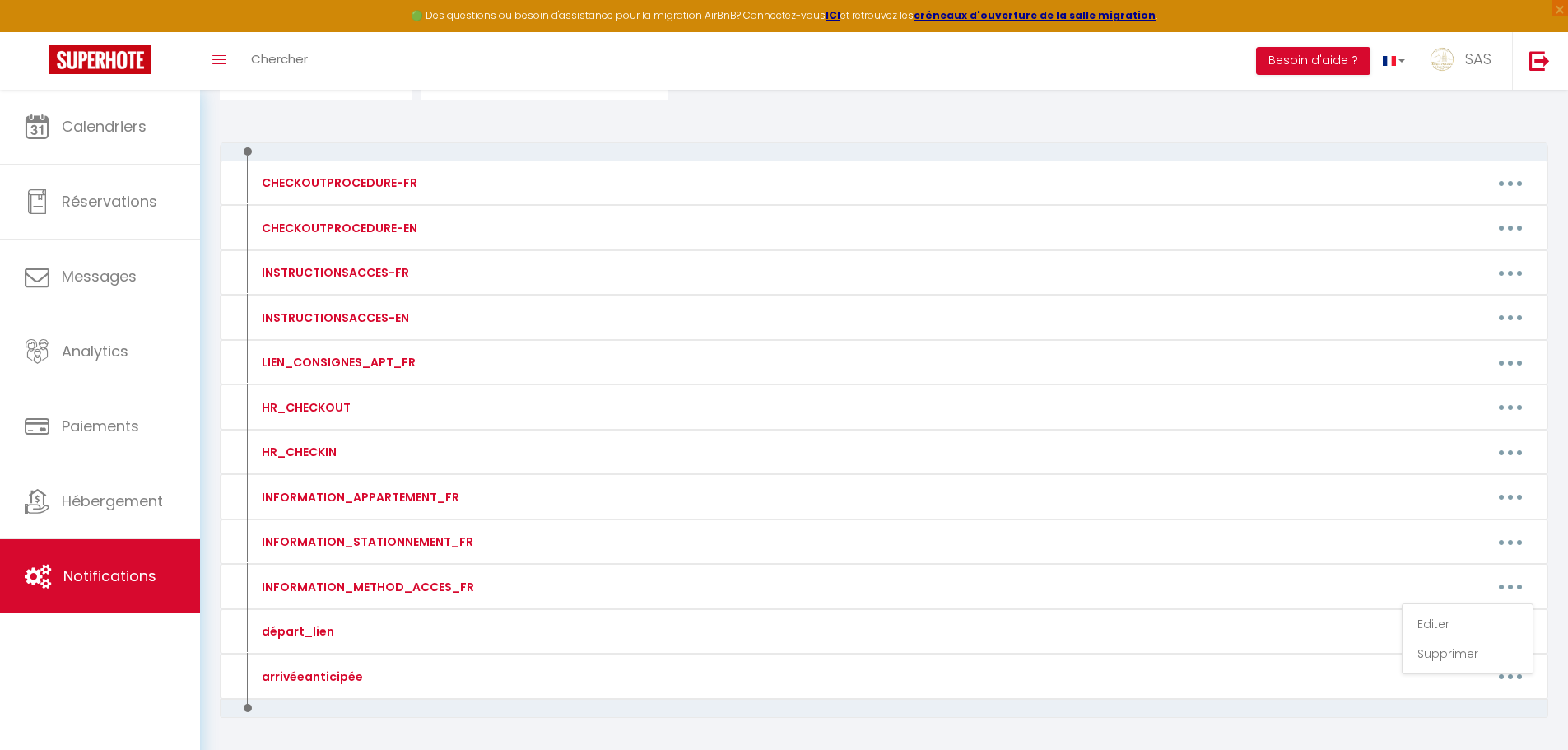
type textarea "Boite à clés devant entrée maison Allumez avec votre main la boite Tapez le cod…"
type textarea "Pour ouvrir l'immeuble sonnez à LE CELESTE Serrure connectée sur l'appartement …"
type textarea "La boite à [GEOGRAPHIC_DATA] se trouve sur le pilier en face de la porte d'entr…"
type textarea "Pour ouvrir la porte de l’immeuble : Sonnez à TARDIEU et téléphonez au numéro s…"
type textarea "Pour ouvrir l'immeuble sonnez à LE TRAON Serrure connectée sur l'appartement au…"
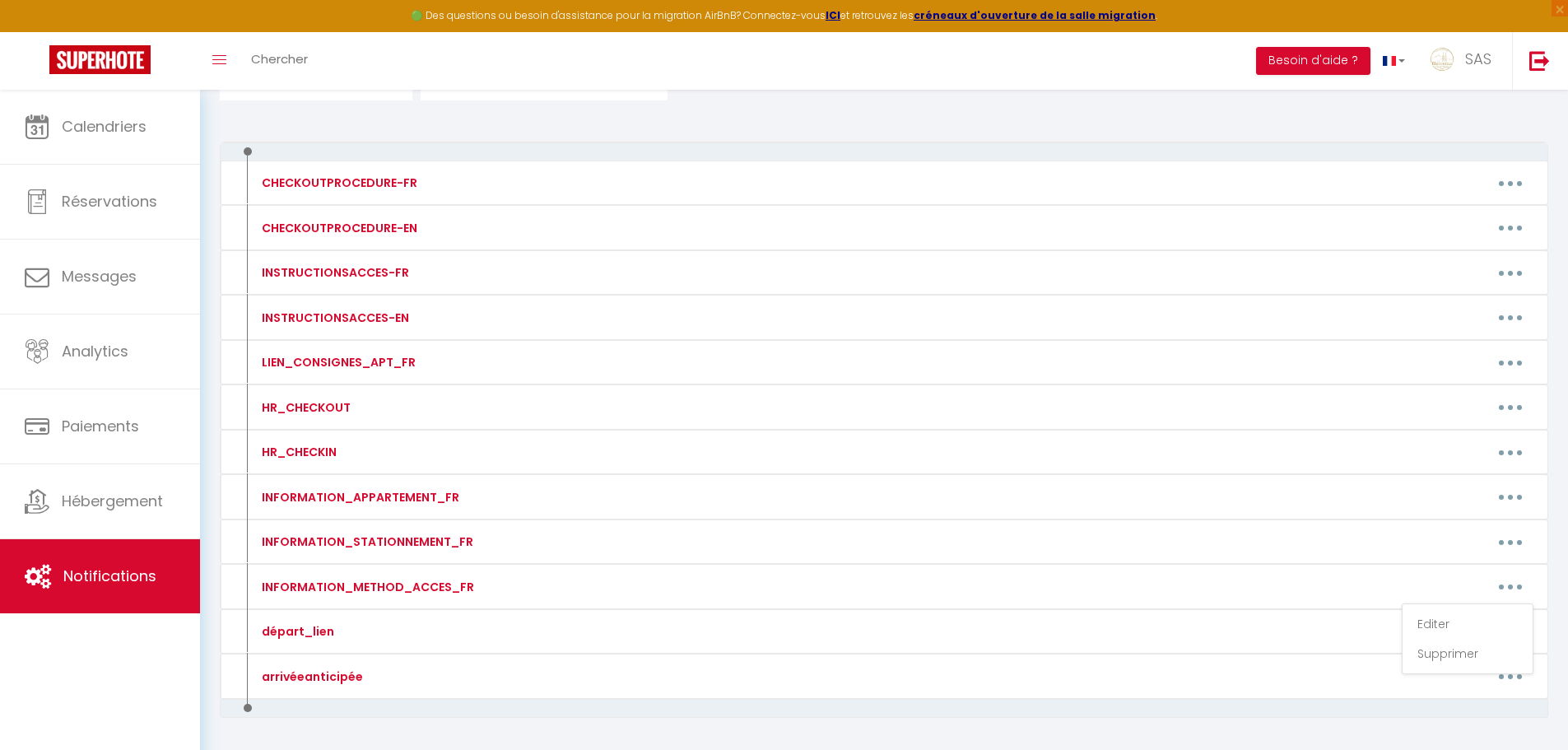
type textarea "Pour ouvrir la porte de l’immeuble : Sonnez à SAID [PERSON_NAME] après téléphon…"
type textarea "Pour ouvrir la porte de l’immeuble : Sonnez à [PERSON_NAME] après téléphonez au…"
type textarea "Etape 1 : Boite à clés se trouve en face au 8 Av Thermale boite D Tapez le code…"
type textarea "Pour ouvrir la porte de l’immeuble : Téléphonez au numéro suivant : [PHONE_NUMB…"
type textarea "Dans un premier temps, vous pouvez vous garer devant la porte de garage blanche…"
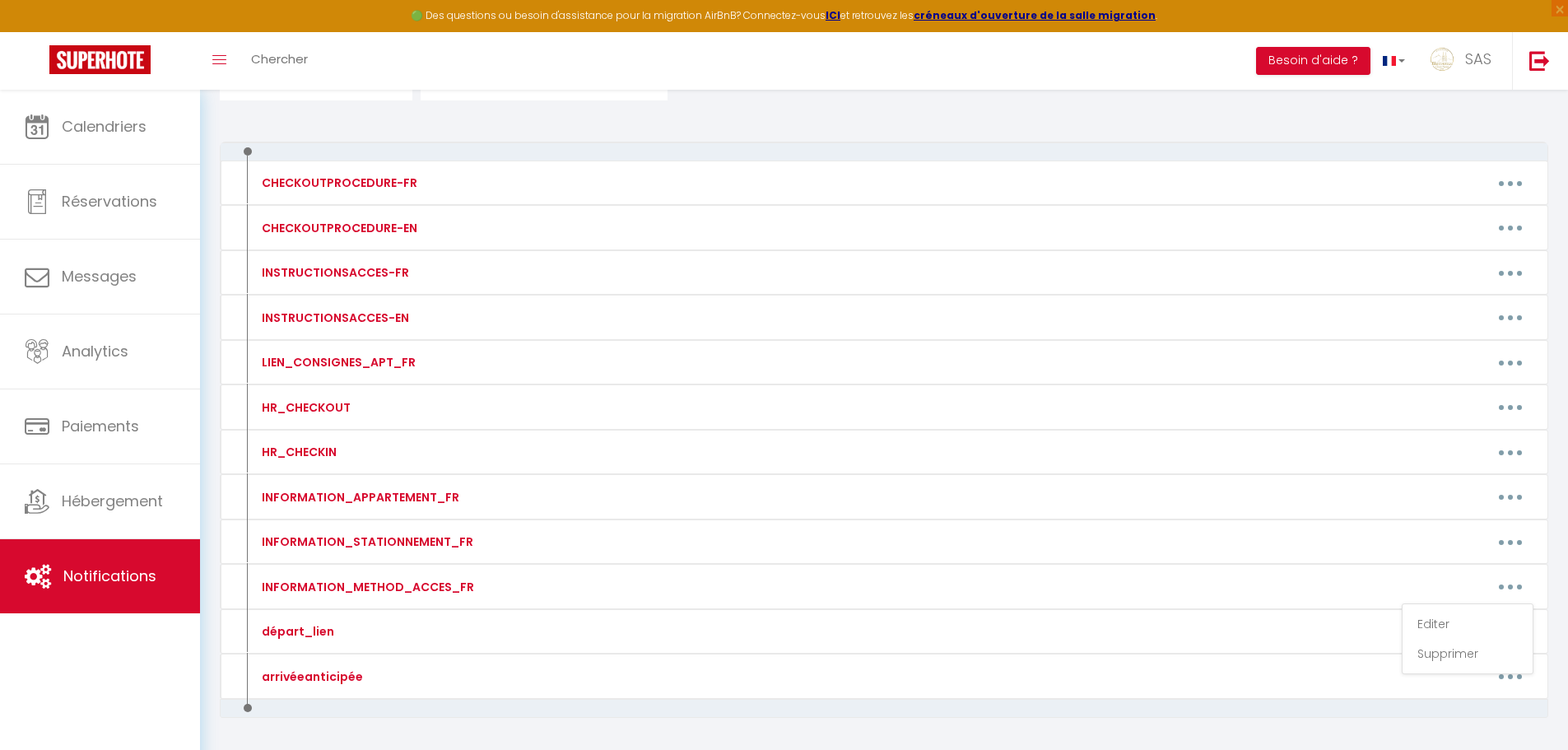
type textarea "Rendez-vous au parking [STREET_ADDRESS], une "Key’s Box" est à votre dispositio…"
type textarea "Les boite à cles se trouve devant l'immeuble 3 [DEMOGRAPHIC_DATA] A/B/C Code po…"
type textarea "Pour ouvrir la porte de l'immeuble. Sonnez à « JOUBERT » et après quelques inst…"
type textarea "Pour ouvrir la porte de l’immeuble :t Téléphonez au numéro suivant : [PHONE_NUM…"
type textarea "Pour ouvrir la porte de l’immeuble : Téléphonez au numéro suivant : [PHONE_NUMB…"
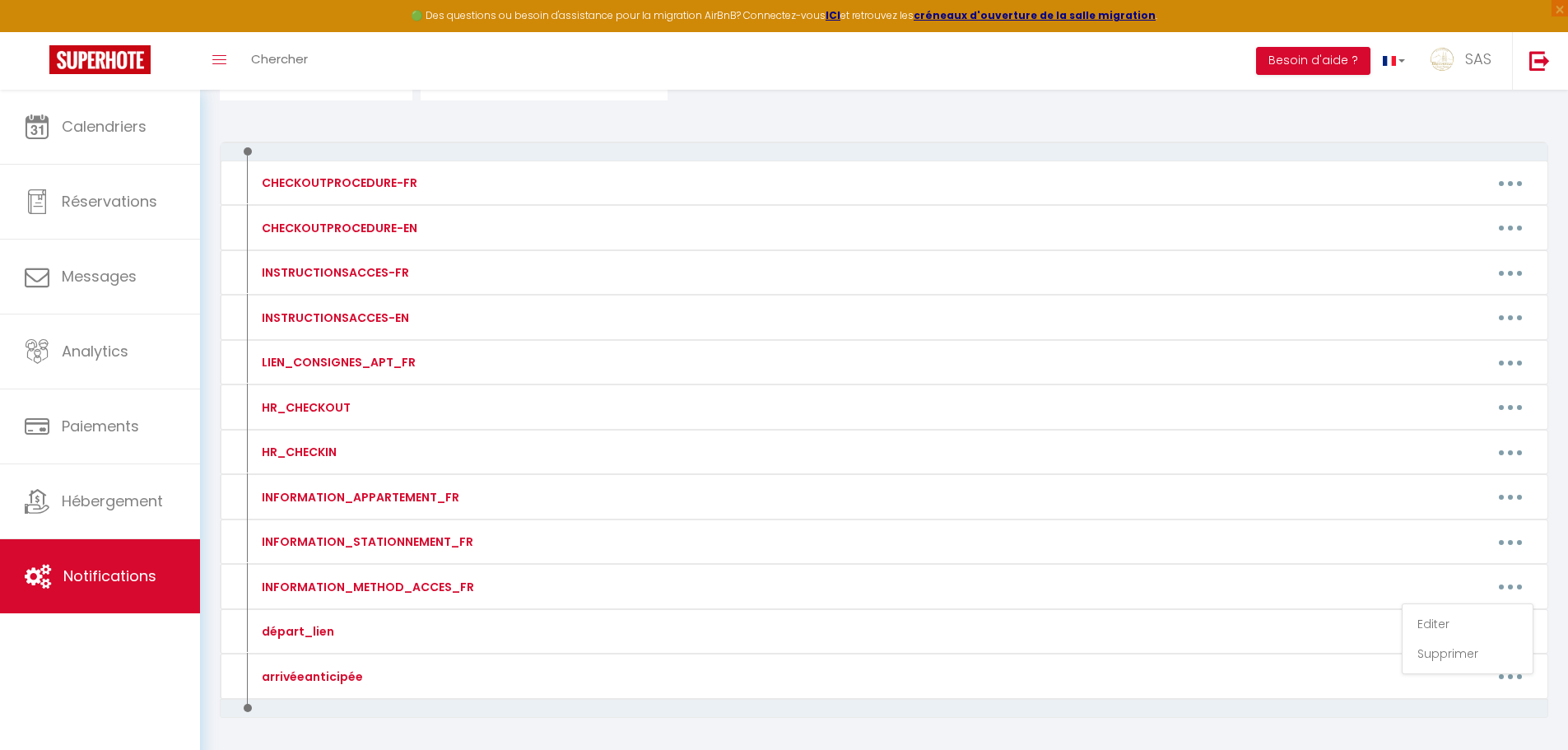
type textarea "Porte immeuble : Code 20 24 # L'appartement dispose d’une boite à clés L'appart…"
type textarea "Porte immeuble : Code 20 24 # Les appartements du Rdc au 3 étage avec des boite…"
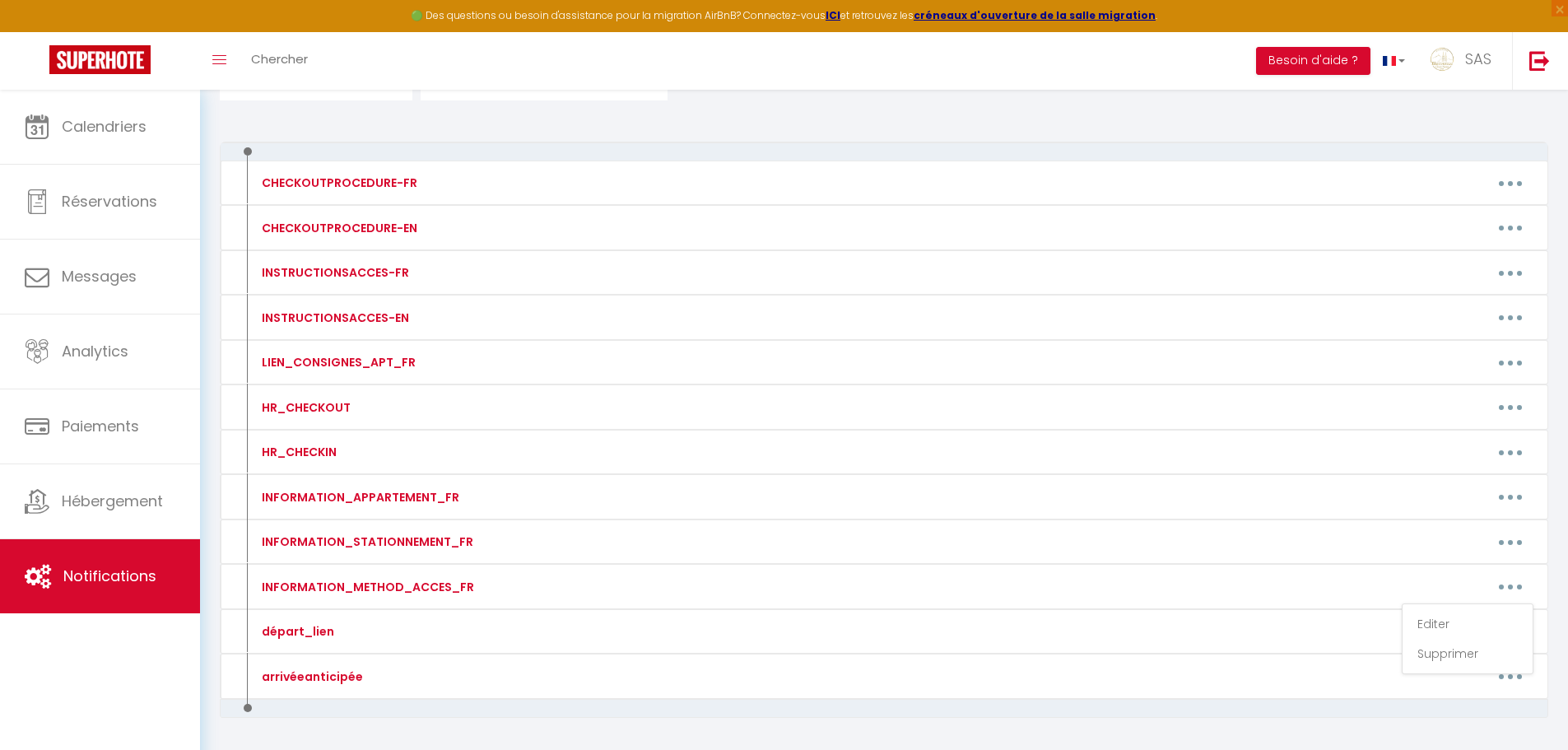
type textarea "La boite à clés se trouve sur la droite de l'immeuble (après marchant de livre)…"
type textarea "Pour ouvrir la porte de l’immeuble : Sonnez à BCN Téléphonez au numéro suivant …"
type textarea "Boite à clès devant l'immeuble Code : 18 29 Appartement au fond de l'entré à dr…"
type textarea "BOITE A CLÉS DEVANT IMMEUBLE CODE : 46 29 77 92 + ok L'appartement au 3 étage"
type textarea "Porte immeuble : Code 20 24 # L'appartement dispose d'une serrure connectée L'a…"
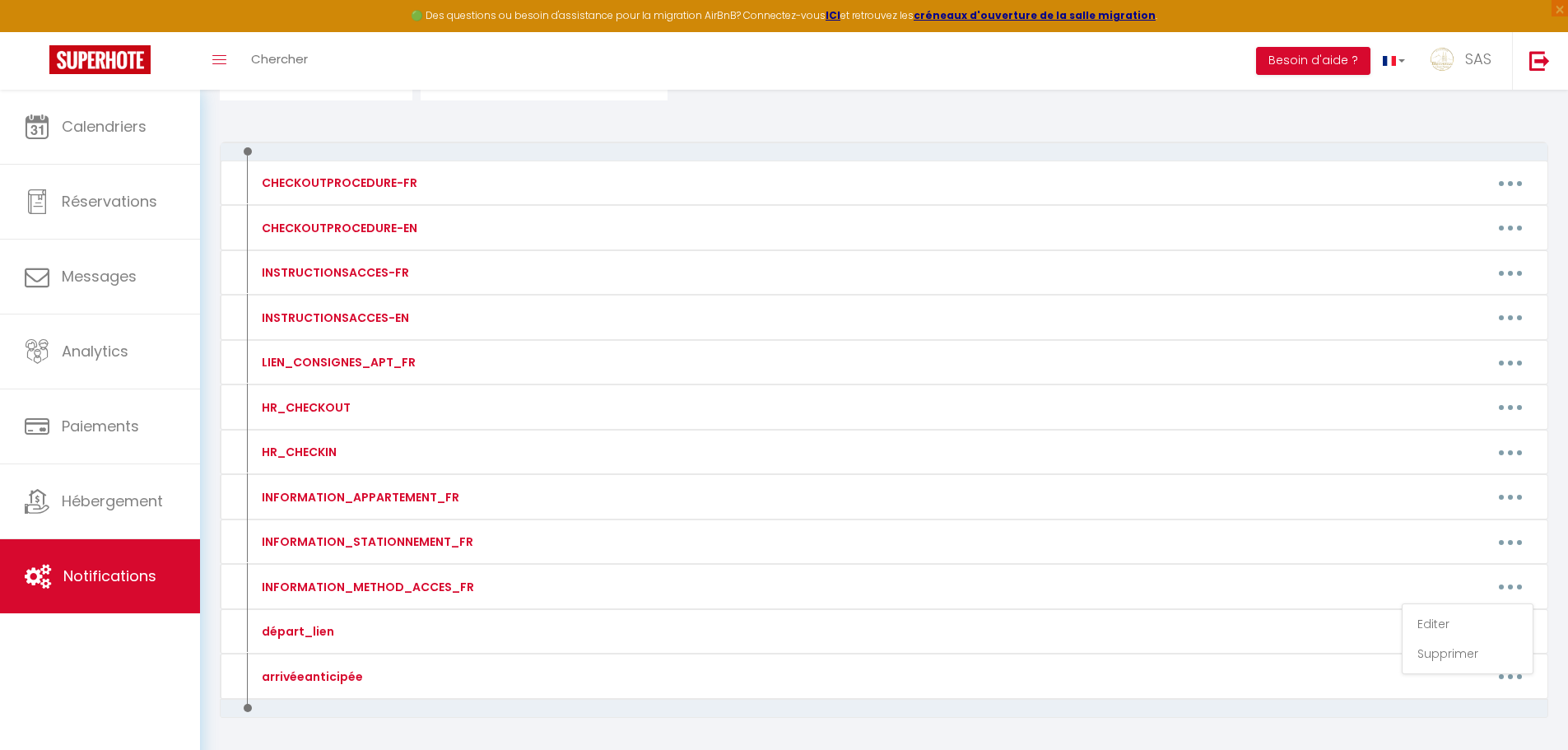
type textarea "Porte immeuble : Code 20 24 # L'appartement dispose d'une serrure connectée L'a…"
type textarea "L'appartement dispose d'une serrure connectée L'appartement RDC GAUCHE N°6 Dans…"
type textarea "Porte immeuble : Code 20 24 # L'appartement dispose d'une serrure connectée L'a…"
type textarea "Porte immeuble : Code 20 24 # Les appartements disposent d'une serrure connecté…"
type textarea "L'appartement dispose d'une serrure connectée L'appartement RDC DROITE N°5 Entr…"
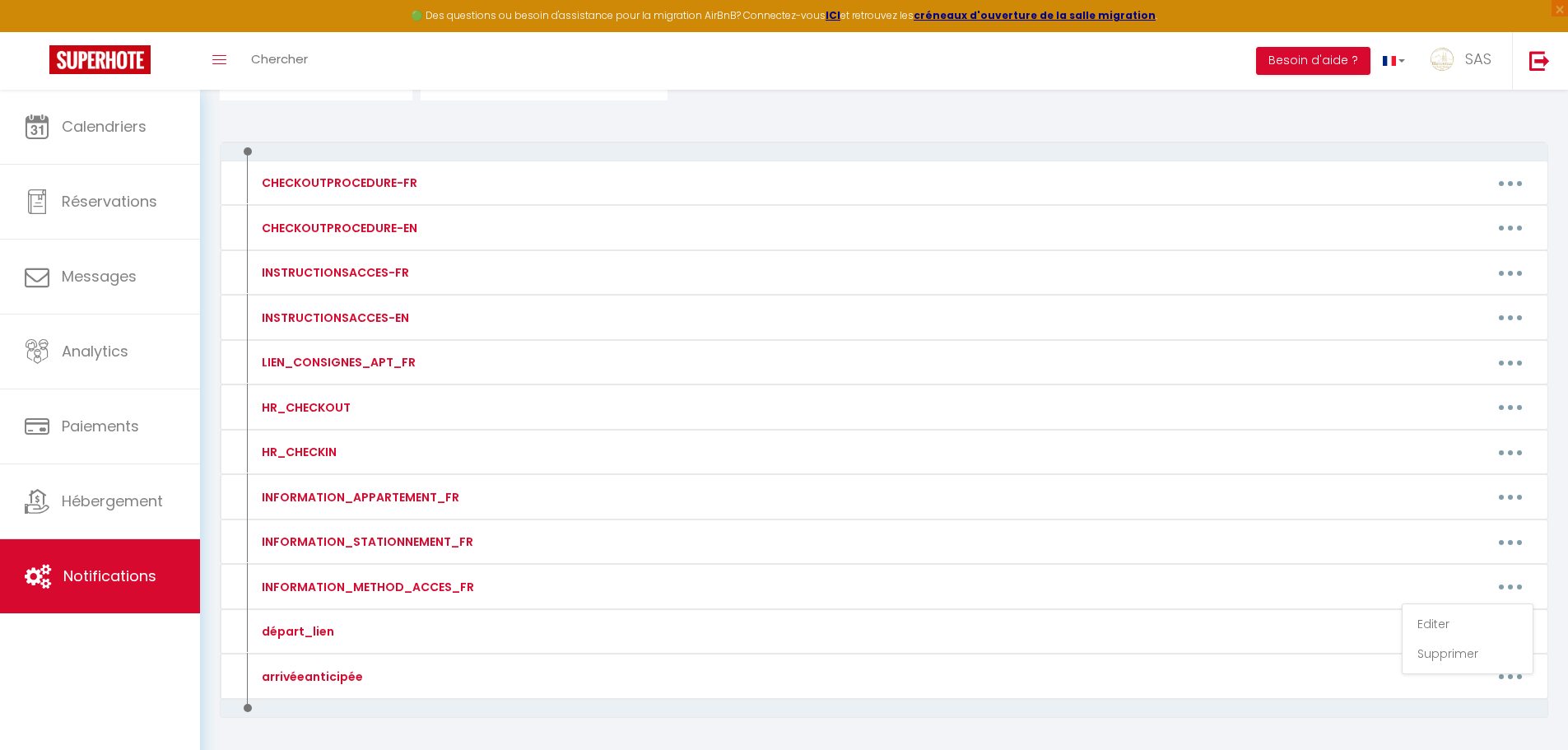
type textarea "Porte immeuble : Code 20 24 # L'appartement dispose d'une serrure connectée L'a…"
type textarea "Pour ouvrir la porte de l’immeuble : Téléphonez au numéro suivant : [PHONE_NUMB…"
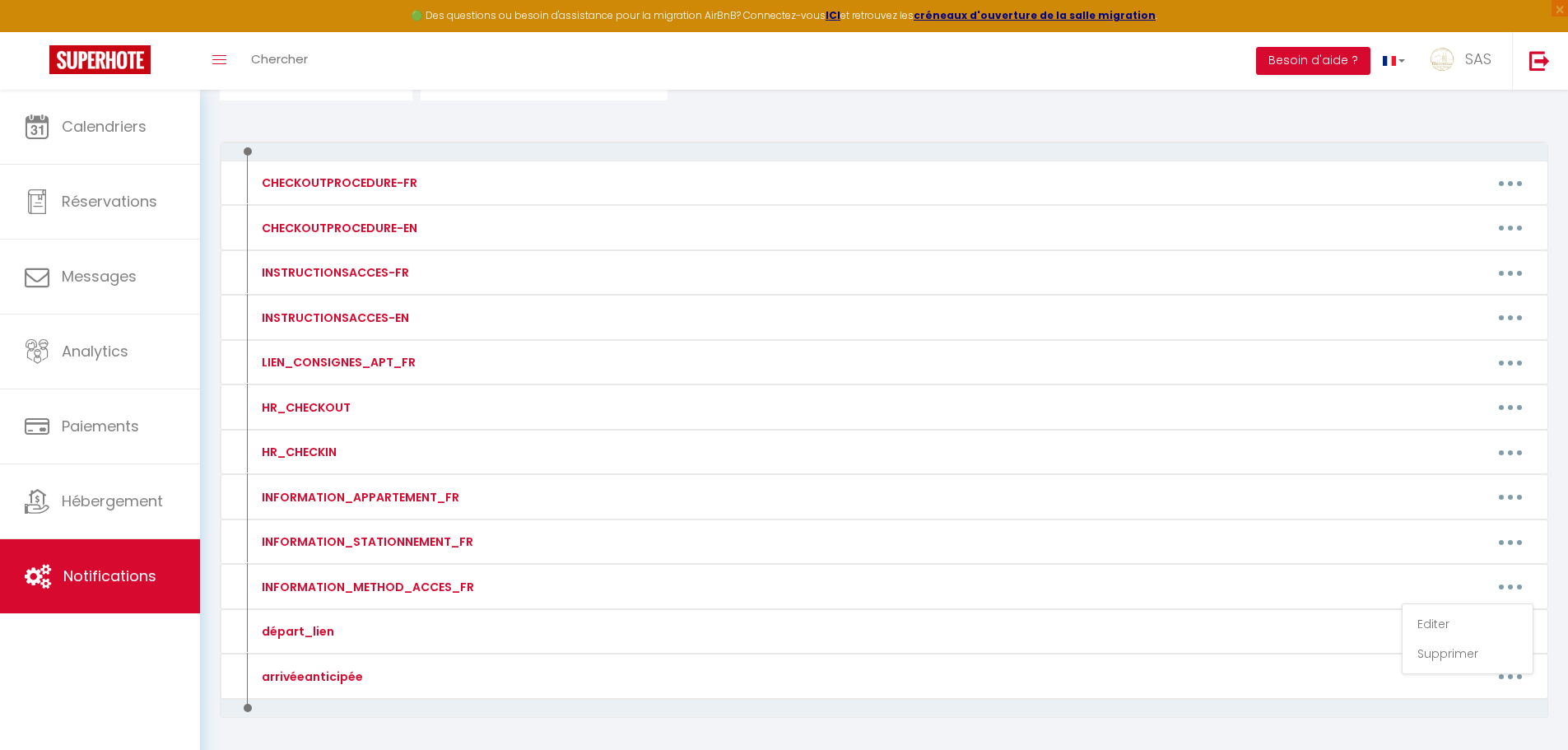
type textarea "Pour ouvrir la porte de l’immeuble : Téléphonez au numéro suivant : [PHONE_NUMB…"
type textarea "L'entrée est derrière la maison La boite à clés vers entrée immeuble BOITE A Ta…"
type textarea "Pour ouvrir la porte de l’immeuble : Sonnez à BARRAUD et téléphonez au numéro s…"
type textarea "Entrée immeuble ouvert Boite à clés devant entré appartement Passez votre main …"
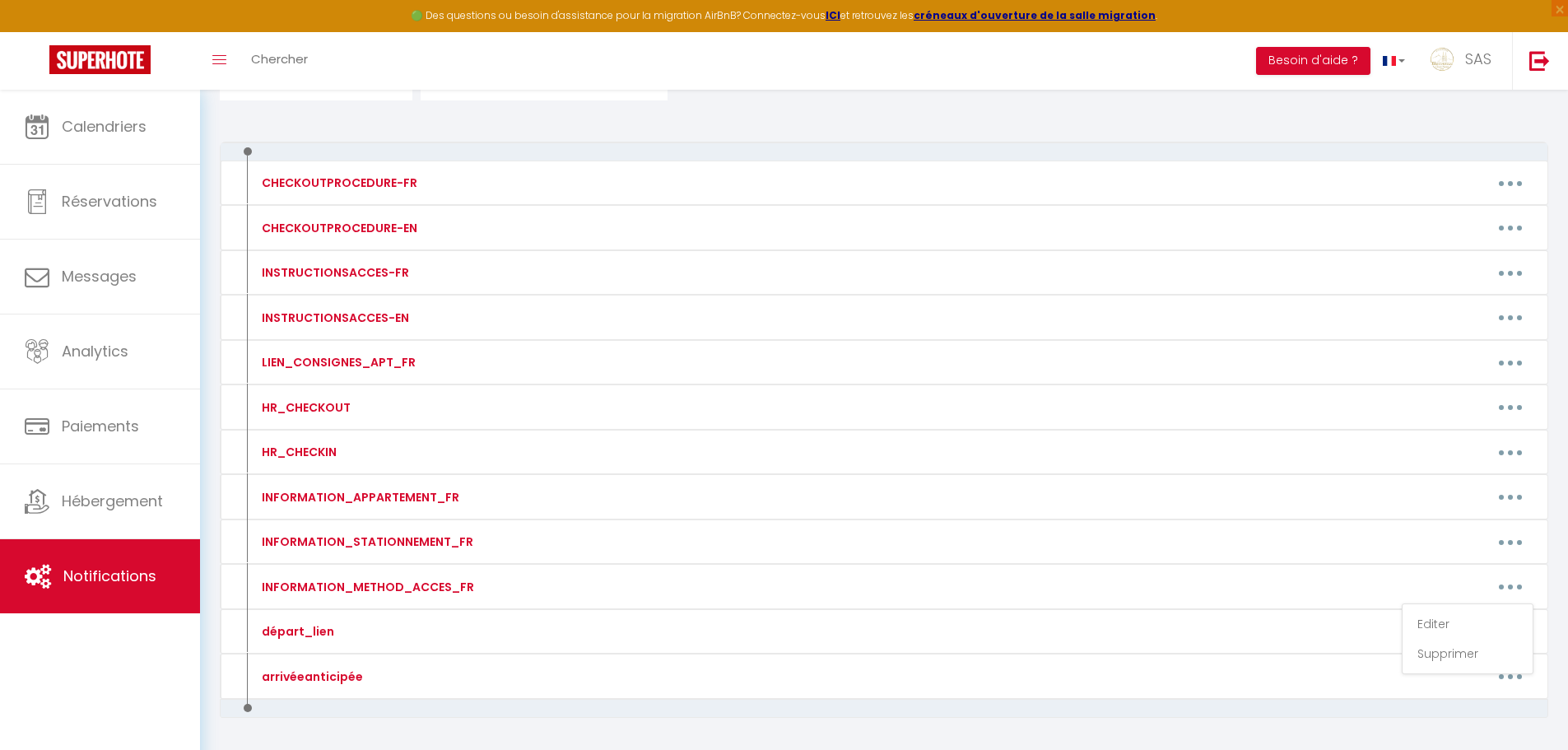
type textarea "L'accès est au [STREET_ADDRESS] à côté du 59 Suivre autocollant Bienvenue chez …"
type textarea "Boite à clés devant l'entrée de la maison 69 45"
type textarea "Pour ouvrir l'immeuble / Téléphonez au numéro suivant : [PHONE_NUMBER] code : 2…"
type textarea "ARRIVÉE EN DEUX ÉTAPES : RÉCUPÉRER LES CLÉS BOITE A CLÉS [STREET_ADDRESS] FD BO…"
type textarea "Porte immeuble : Code 20 24 # L'appartement dispose d’une serrure connectée L'a…"
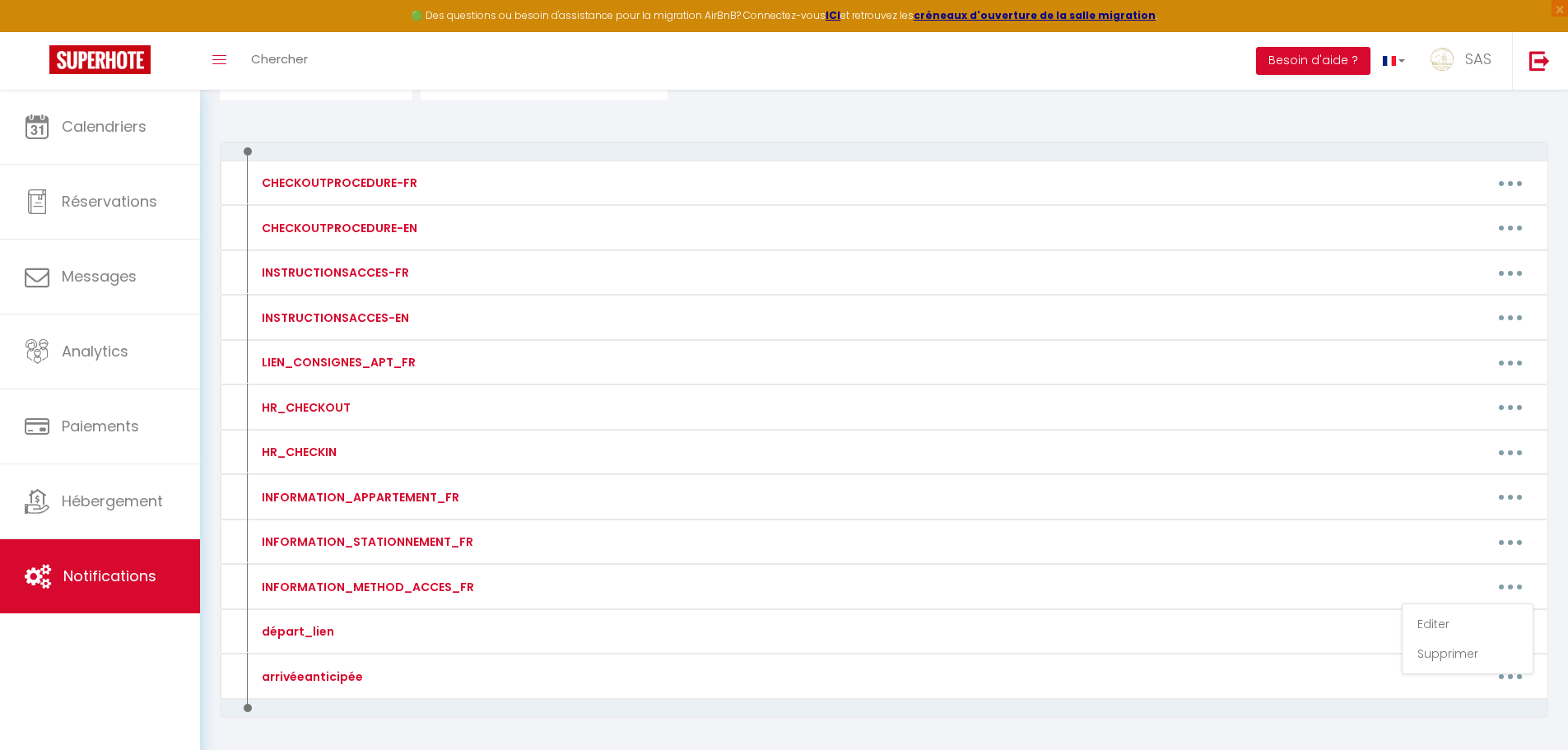
type textarea "Porte immeuble : Code 20 24 # L'appartement dispose d’une boite à cles L'appart…"
type textarea "Porte immeuble : Code 20 24 # L'appartement dispose d’une boite à clés L'appart…"
type textarea "Porte immeuble : Code 20 24 # L'appartement dispose d’une serrure connectée L'a…"
type textarea "Porte immeuble : Code 20 24 # L'appartement dispose d’une boite à clès L'appart…"
type textarea "Porte immeuble : Code 20 24 # L'appartement dispose d’une serrure connectée L'a…"
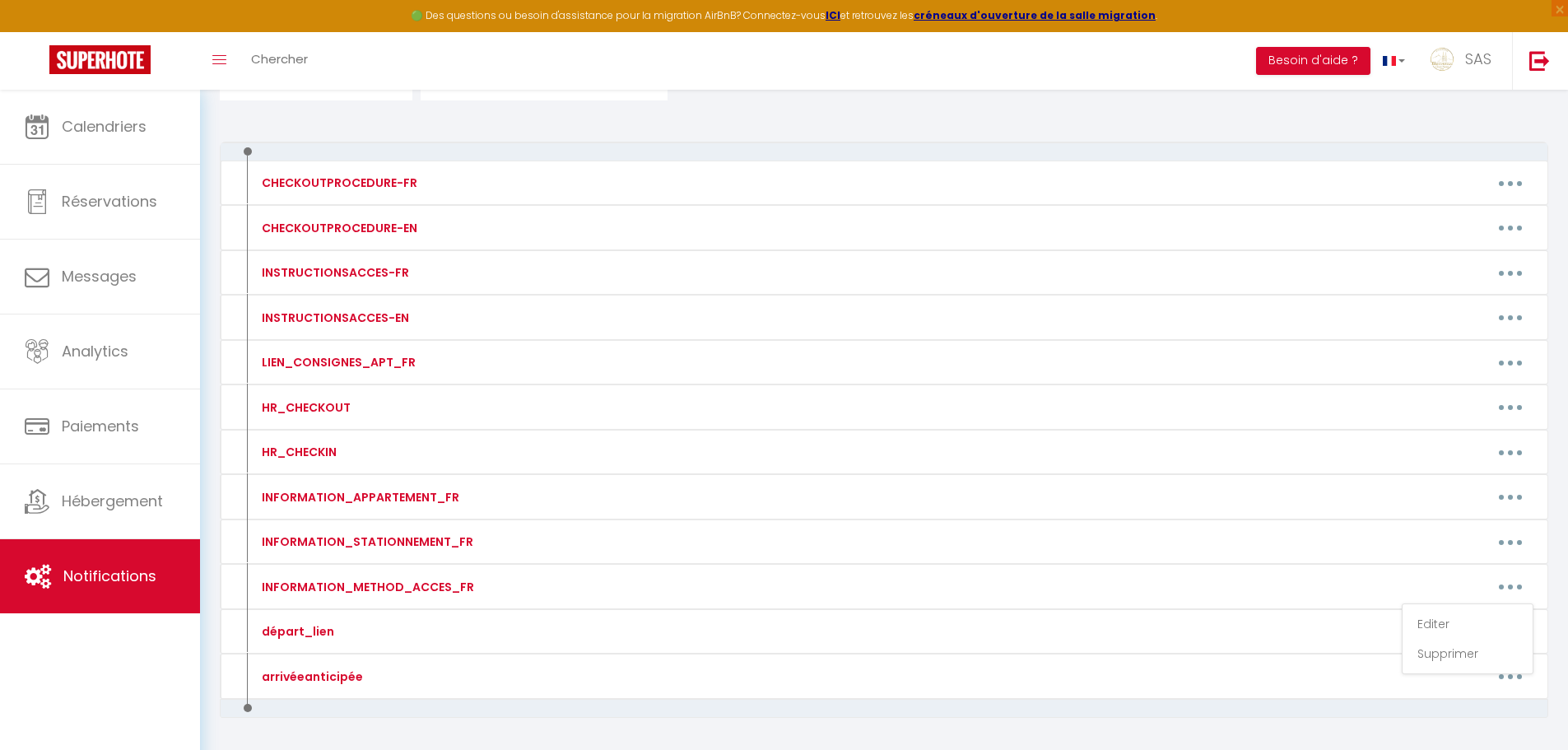
type textarea "Le code pour les deux portes d'immeuble : Code 20 24 # Les appartements dispose…"
type textarea "Porte immeuble : Code 20 24 # L'appartement dispose d’une serrure connectée L'a…"
type textarea "Pour ouvrir l'immeuble Téléphonez au numéro suivant : [PHONE_NUMBER] code : 32 …"
type textarea "PORTE BLANCHE A GAUCHE DE L'ENTRÉE DE L'IMMEUBLE SERRURE CONNECTEE Tapez le cod…"
type textarea "Pour ouvrir immeuble sonnez à FERREIRA 3 éme étage L'appartement dispose d'une …"
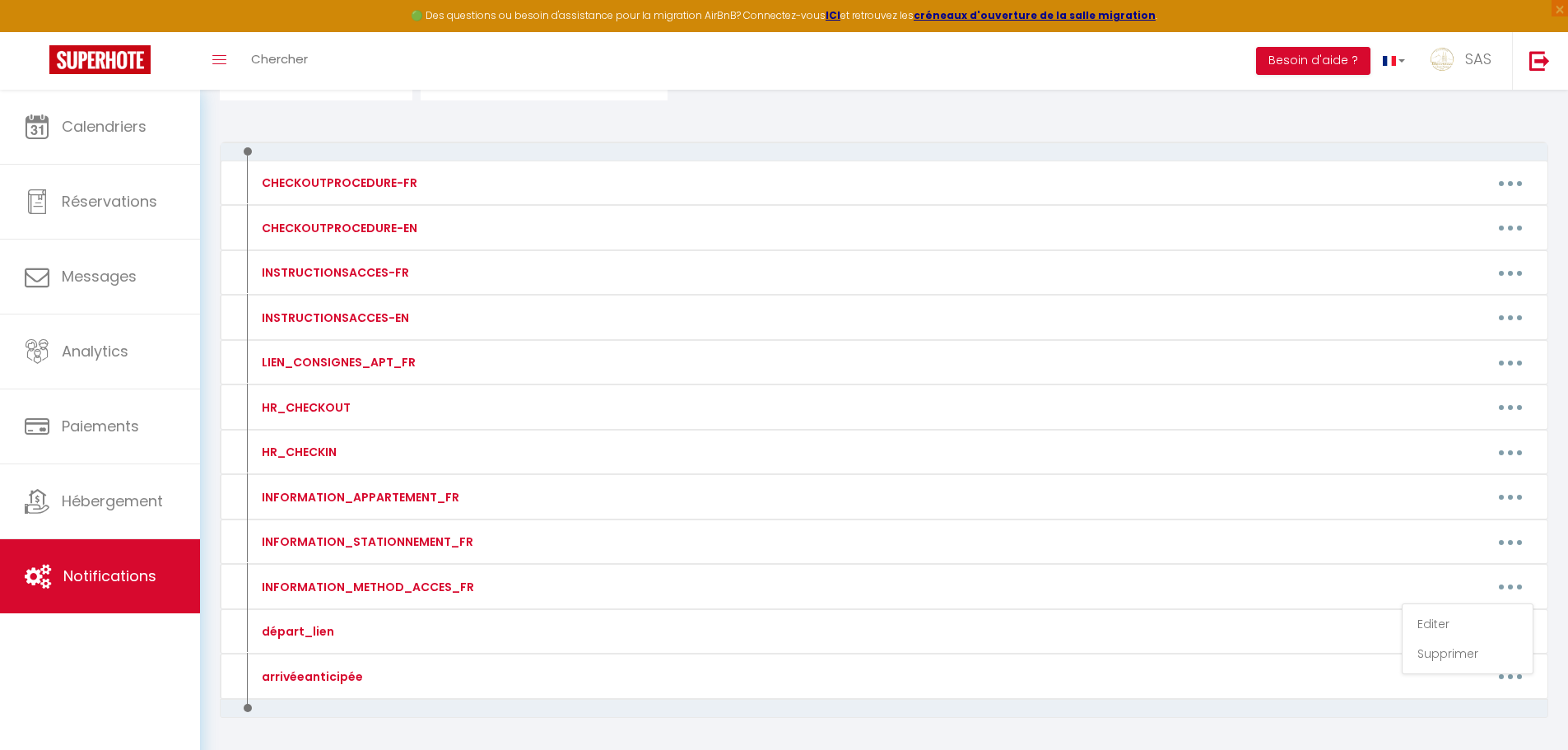
type textarea "BOITE A CLÉS DEVANT APPARTEMENT Tapez le code [RENTALDOOR:CODE] + V Pour inform…"
type textarea "Pour ouvrir le portail : Appuyer sur la flèche de droite et la Cloche Pour ouvr…"
type textarea "Code immeuble (2 portes) 03 63 Code ascenseur : 06 44 5 eme étage porte N° 7 SE…"
type textarea "Pour ouvrir la porte de l’immeuble : Téléphonez au numéro suivant : [PHONE_NUMB…"
type textarea "CODE IMMEUBLE : 13 46 BOITE A CLES SOUS ESCALIER BOITE N°6 CODE 15 10"
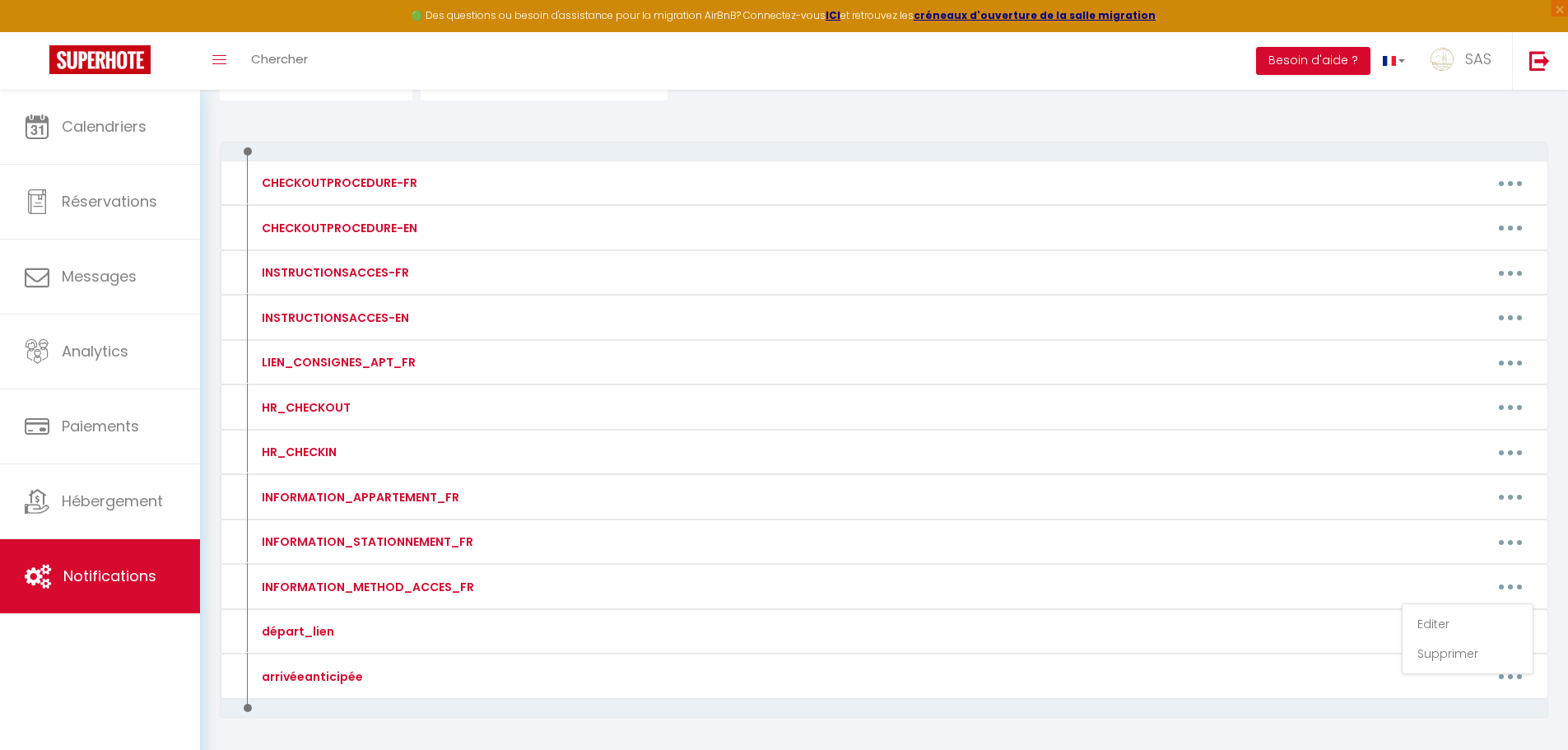
type textarea "INFO ENTRÉE APPARTEMENT si vous trouvez le 22 il faut traverser le boulevard po…"
type textarea "Pour ouvrir la porte de l’immeuble : Sonnez à MARQUES Téléphonez au numéro suiv…"
type textarea "Portail rouge Ouvert Allez jusqu'a immeuble 68 Pour ouvrir la porte de l’immeub…"
type textarea "Boite à clés sur le pilier en face de la porte d'entrée Tapez le code [RENTALDO…"
type textarea "L'entrée est derrière la maison La boite à clés vers entrée immeuble BOITE B Ta…"
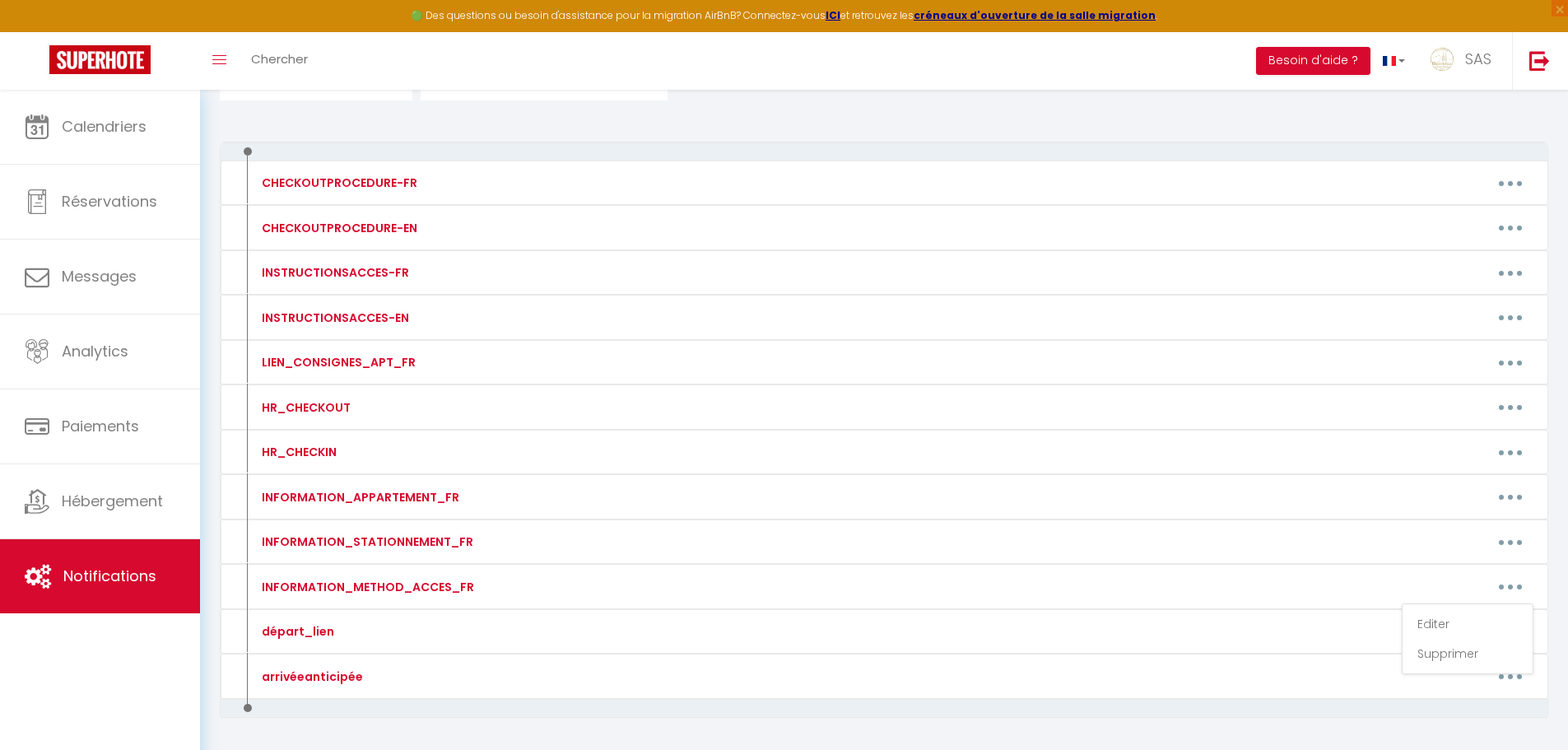
type textarea "L'entrée est derrière la maison La boite à clés vers entrée immeuble BOITE A ET…"
type textarea "Pour ouvrir immeuble - Sonnez à BCN L'appartement dispose d'une serrure connect…"
type textarea "Boite à clés en dessous de l'interphone Bienvenue chez nous Code : 32 11"
type textarea "Code Immeuble : 06 25 Appartement A L'appartement dispose d'une serrure connect…"
type textarea "Code Immeuble : 06 25 Appartement B L'appartement dispose d'une serrure connect…"
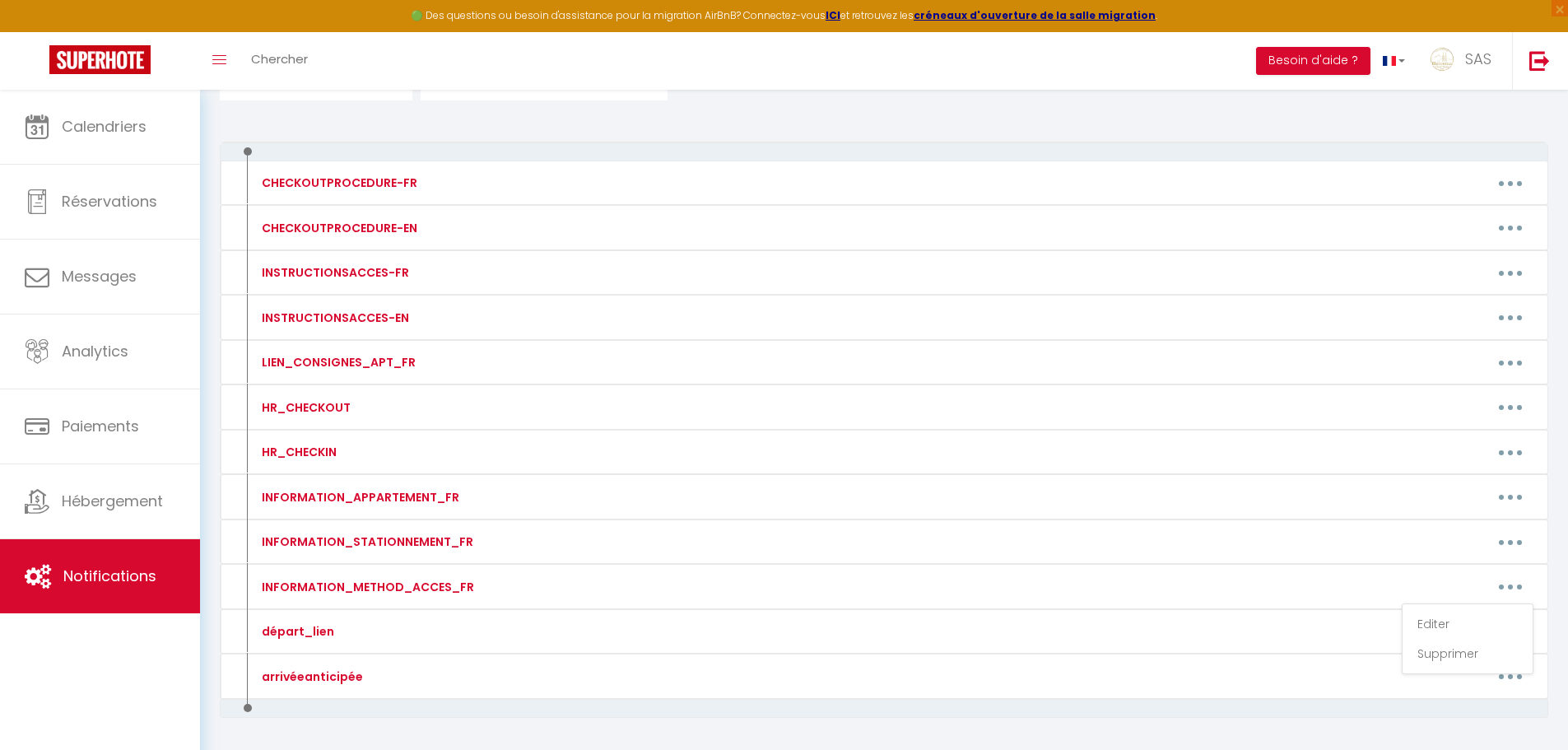
type textarea "Code Immeuble : 06 25 Appartement A/ B / C CODE UNIQUE POUR LES 3 APPARTEMENTS …"
type textarea "Code Immeuble : 06 25 Appartement C L'appartement dispose d'une serrure connect…"
type textarea "-BOITE A CLES DEVANT ENTREE MAISON Tapez le code [RENTALDOOR:CODE] et validez s…"
type textarea "Pour ouvrir la porte de l’immeuble : Sonnez à SENY & téléphonez au numéro suiva…"
type textarea "La boite à clés se trouve en dessous de l'entrée de maison sur [GEOGRAPHIC_DATA…"
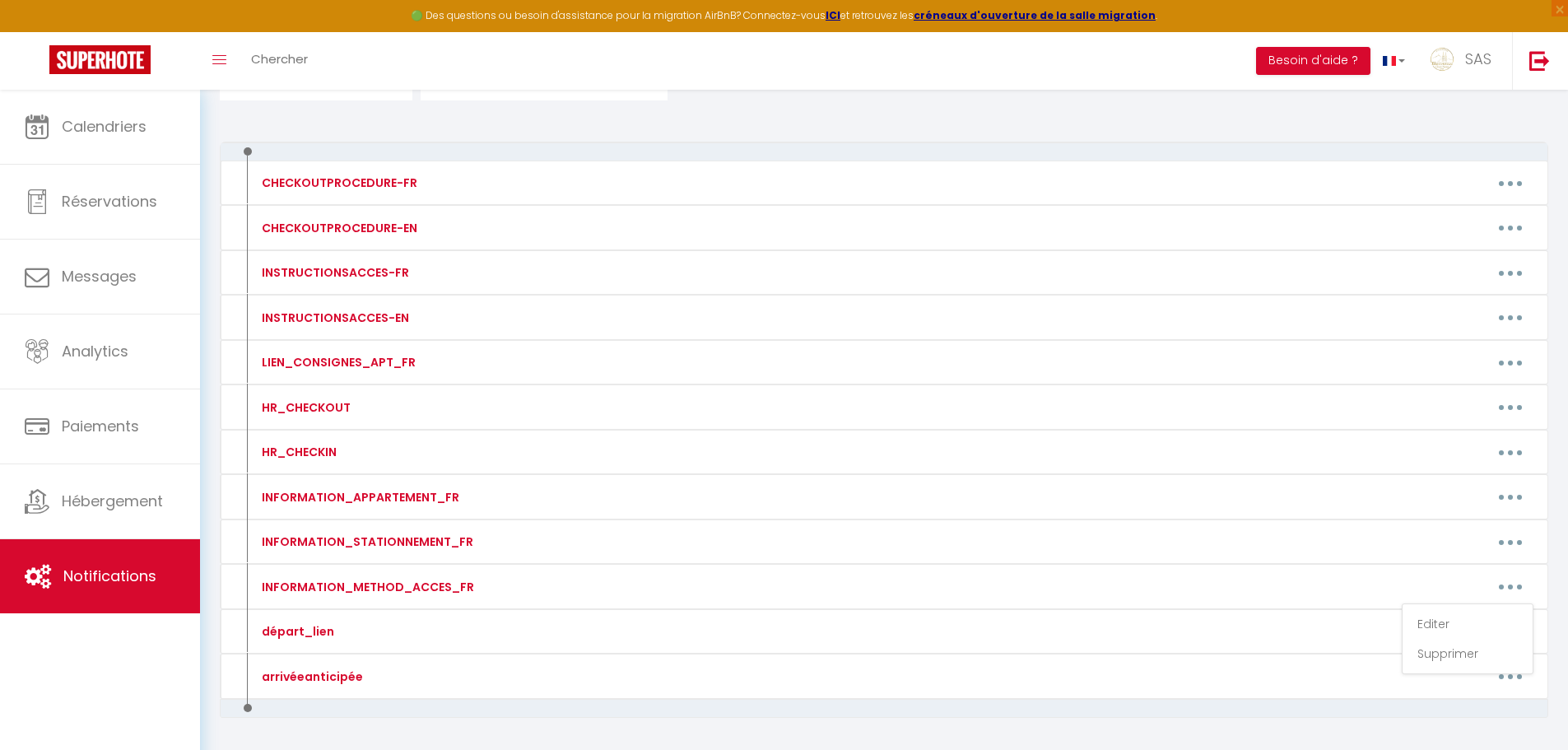
type textarea "CODE IMMEUBLE : CLES + 5685 + CLES Boite à clés devant entré appartement Tapez …"
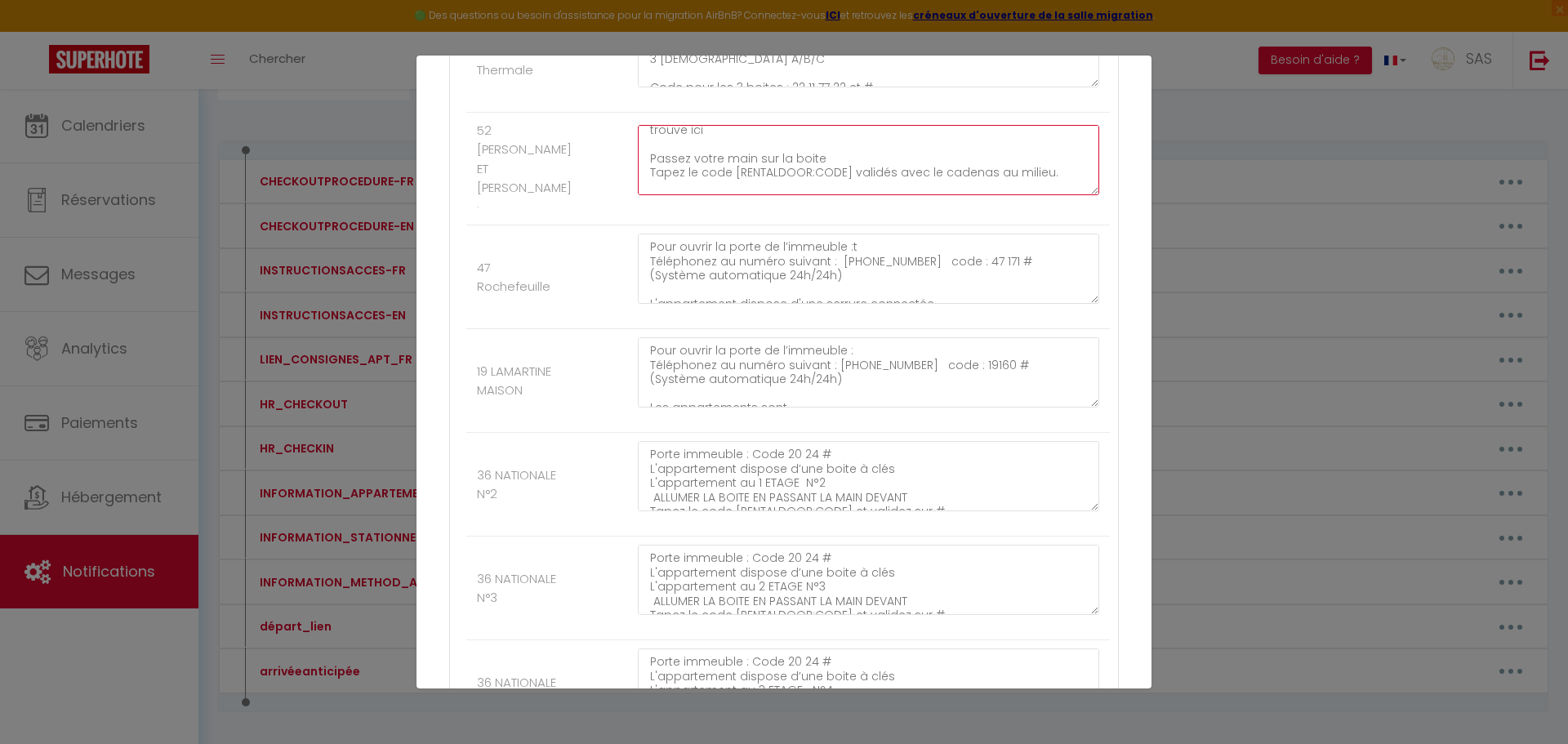
scroll to position [96, 0]
drag, startPoint x: 844, startPoint y: 154, endPoint x: 727, endPoint y: 149, distance: 117.1
click at [727, 149] on textarea "Pour ouvrir la porte de l'immeuble. Sonnez à « JOUBERT » et après quelques inst…" at bounding box center [868, 160] width 462 height 70
paste textarea "[URL][DOMAIN_NAME]"
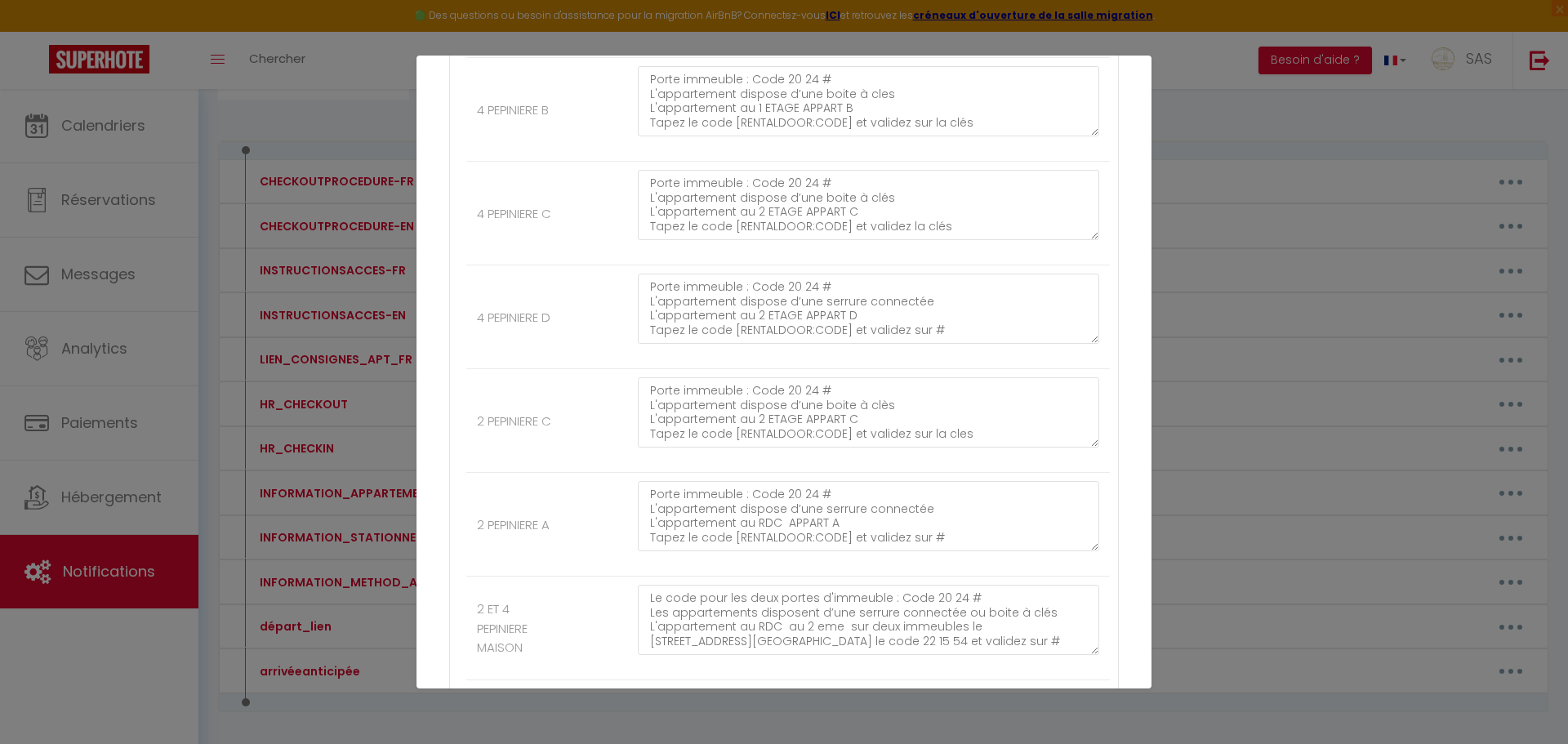
scroll to position [18172, 0]
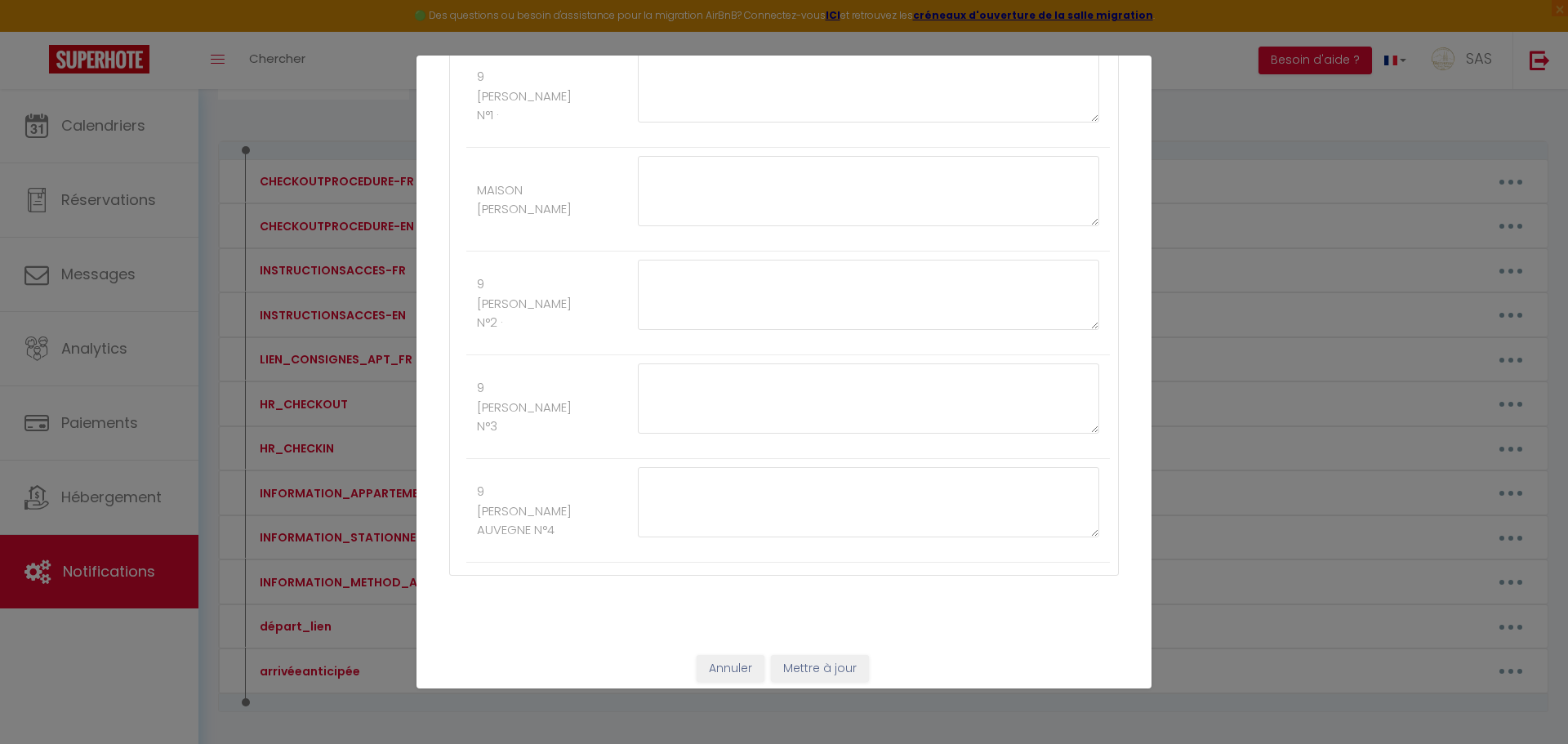
type textarea "Pour ouvrir la porte de l'immeuble. Sonnez à « JOUBERT » et après quelques inst…"
click at [720, 663] on button "Annuler" at bounding box center [730, 669] width 67 height 27
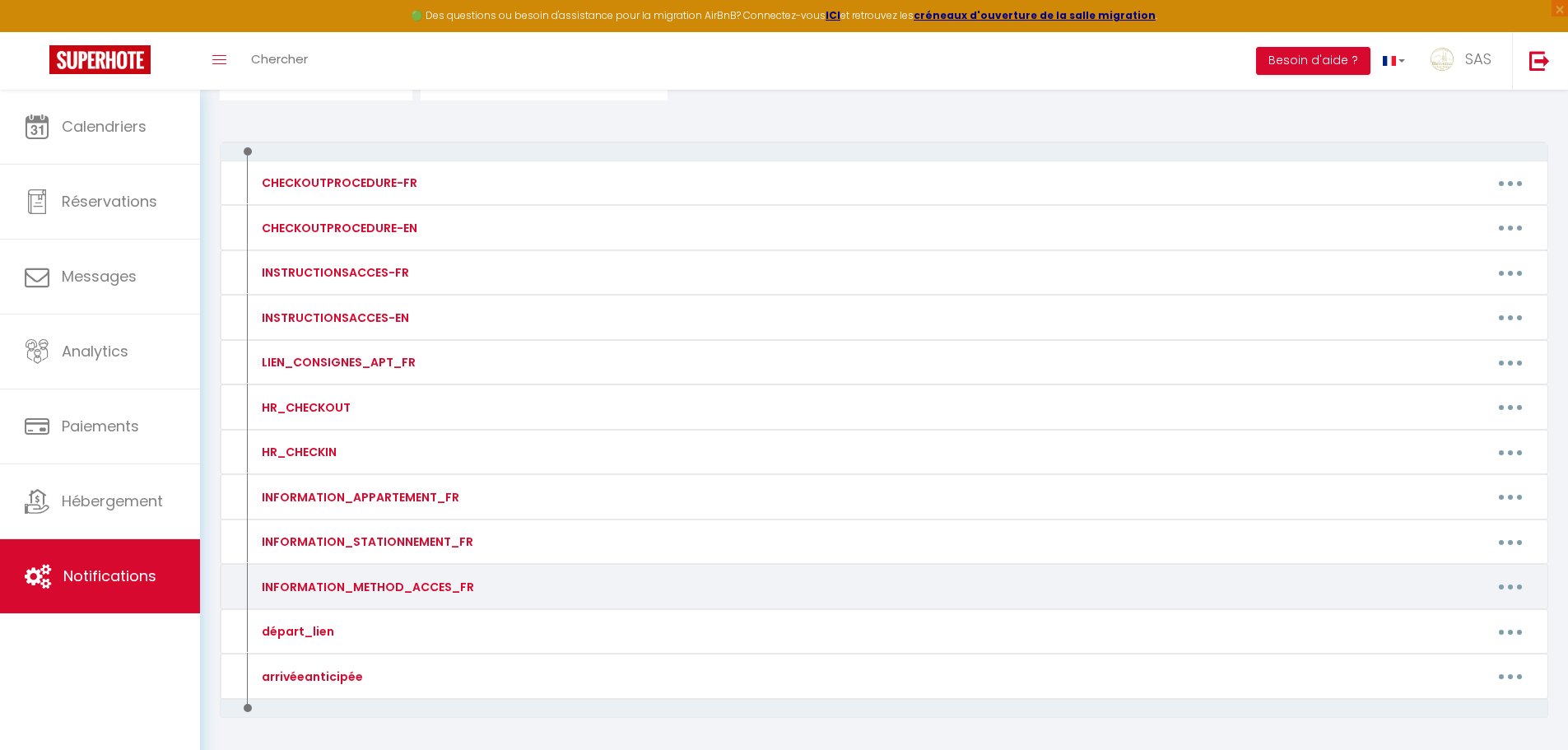
click at [1506, 587] on button "button" at bounding box center [1510, 587] width 46 height 27
click at [1448, 617] on link "Editer" at bounding box center [1468, 624] width 122 height 28
type input "INFORMATION_METHOD_ACCES_FR"
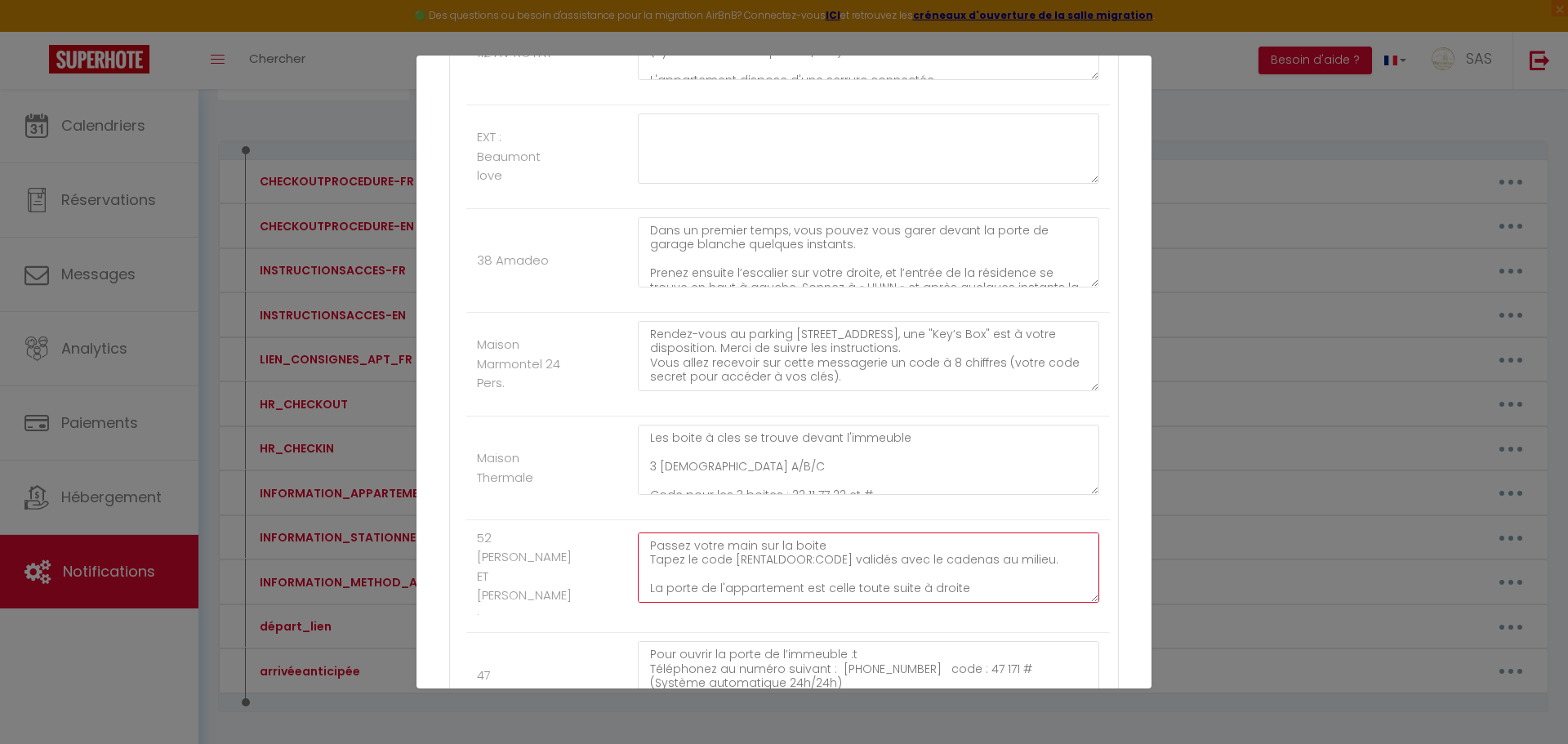
scroll to position [100, 0]
click at [841, 553] on textarea "Pour ouvrir la porte de l'immeuble. Sonnez à « JOUBERT » et après quelques inst…" at bounding box center [868, 567] width 462 height 70
type textarea "Pour ouvrir la porte de l'immeuble. Sonnez à « JOUBERT » et après quelques inst…"
click at [975, 661] on textarea "Pour ouvrir la porte de l’immeuble :t Téléphonez au numéro suivant : [PHONE_NUM…" at bounding box center [868, 677] width 462 height 70
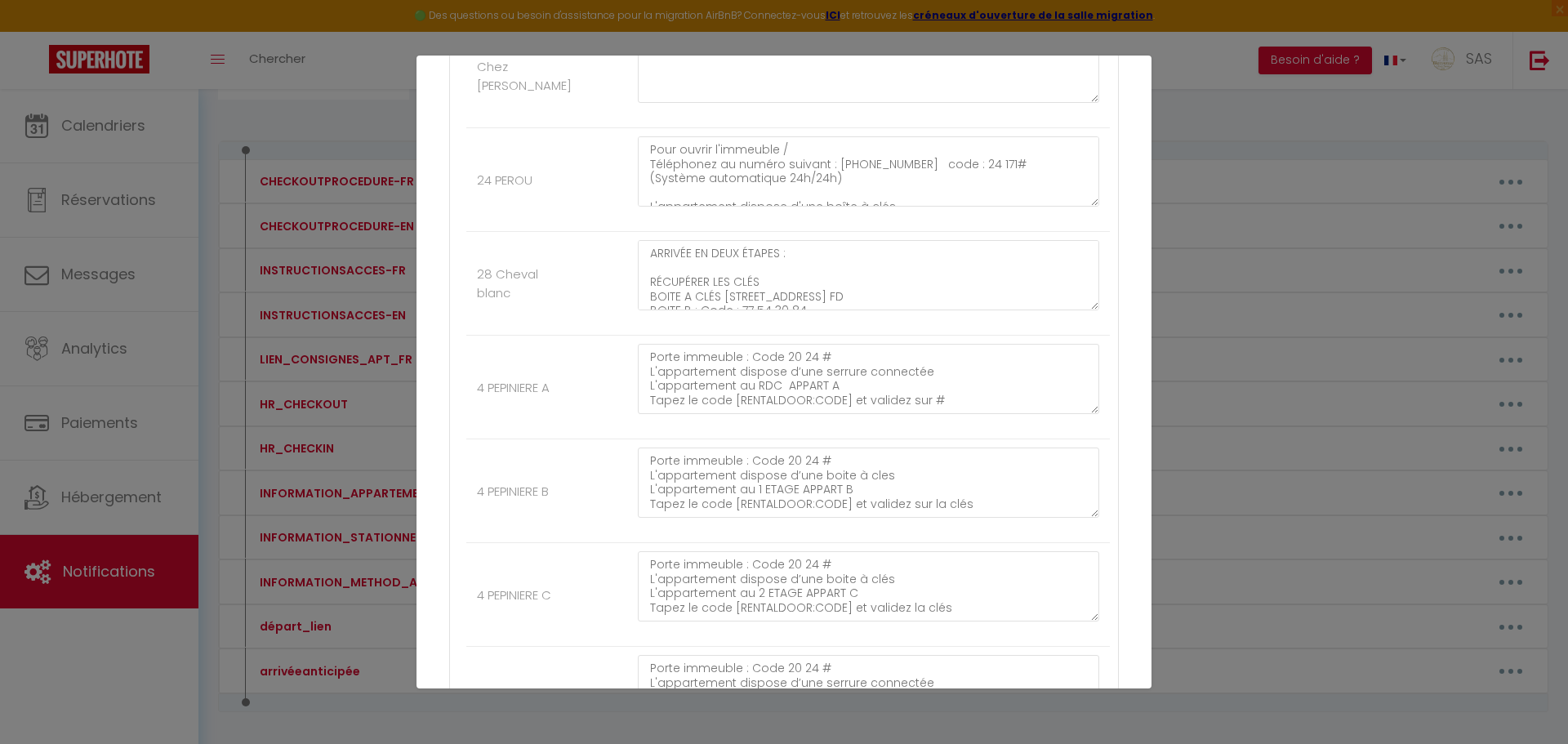
scroll to position [18172, 0]
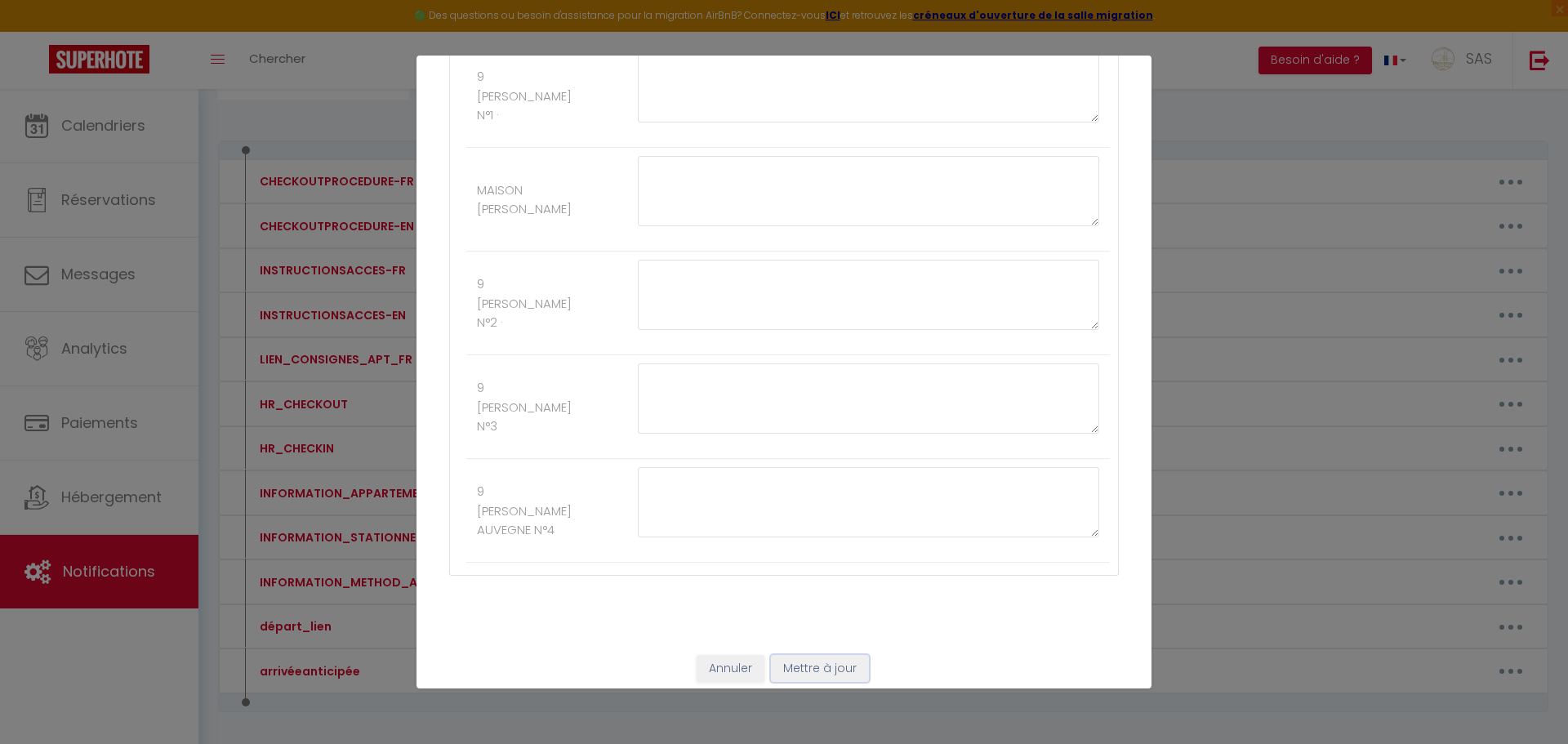
click at [807, 655] on button "Mettre à jour" at bounding box center [820, 669] width 98 height 27
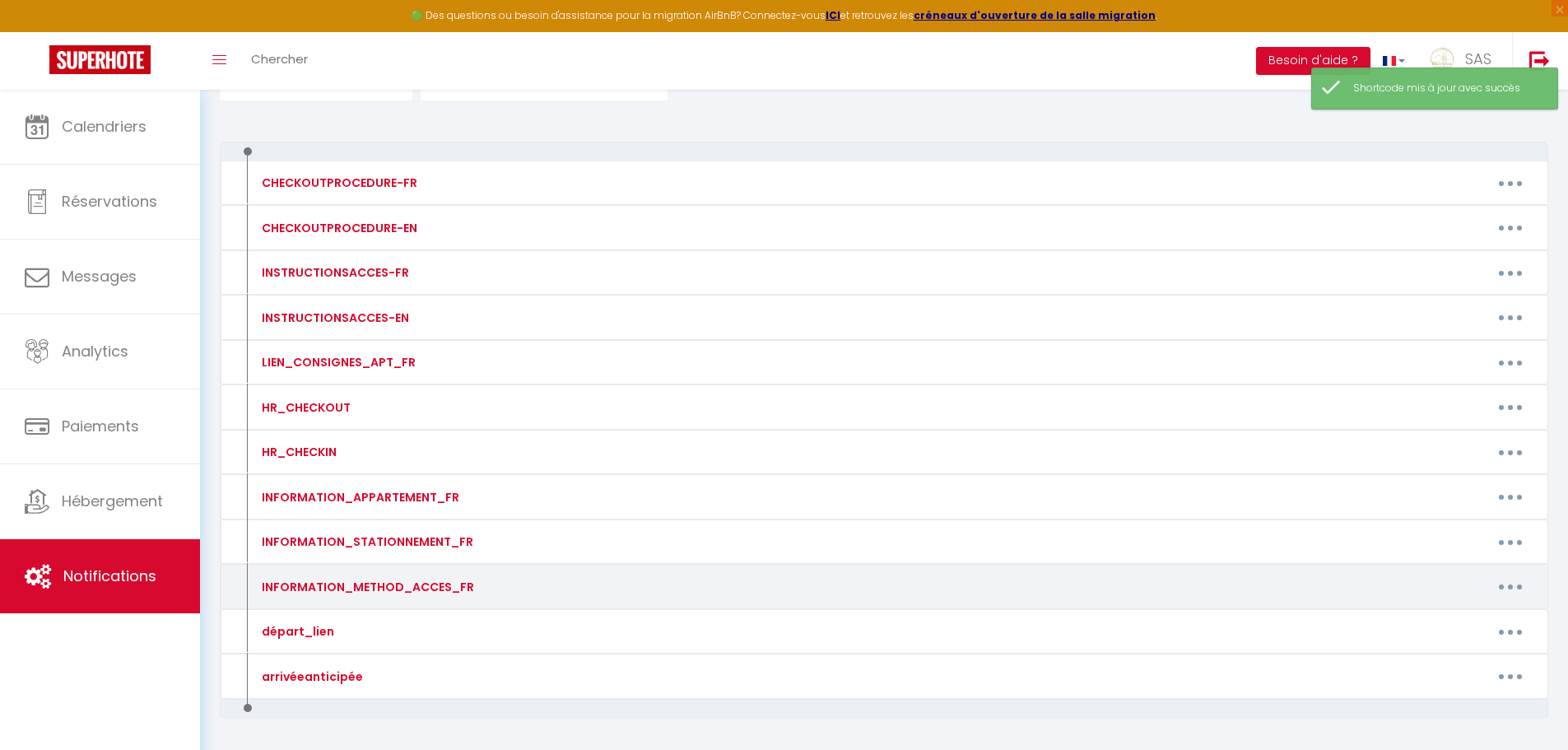
click at [1516, 586] on button "button" at bounding box center [1510, 587] width 46 height 27
click at [1453, 622] on link "Editer" at bounding box center [1468, 624] width 122 height 28
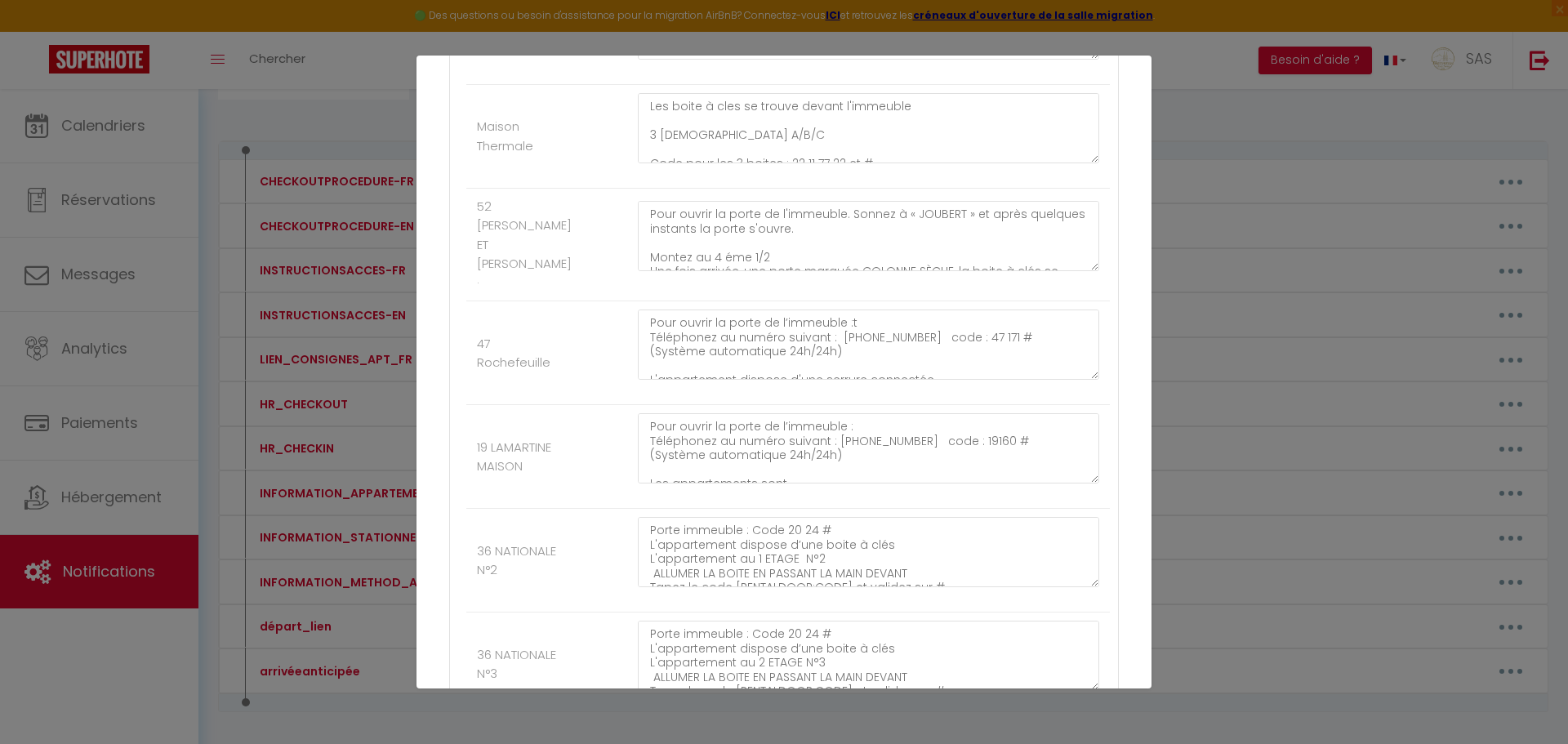
scroll to position [11046, 0]
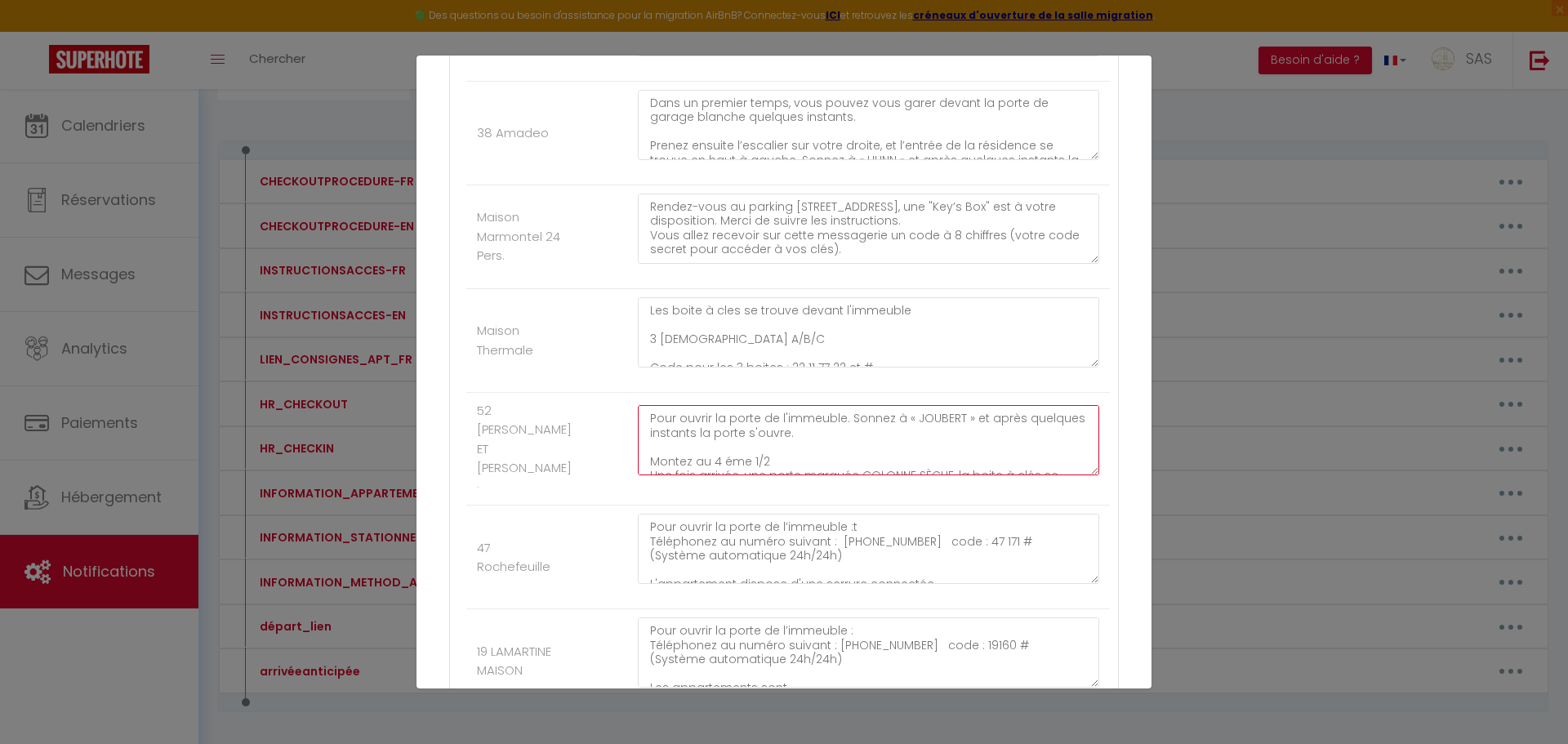
click at [1071, 453] on textarea "Pour ouvrir la porte de l'immeuble. Sonnez à « JOUBERT » et après quelques inst…" at bounding box center [868, 440] width 462 height 70
click at [1006, 434] on textarea "Pour ouvrir la porte de l'immeuble. Sonnez à « JOUBERT » et après quelques inst…" at bounding box center [868, 440] width 462 height 70
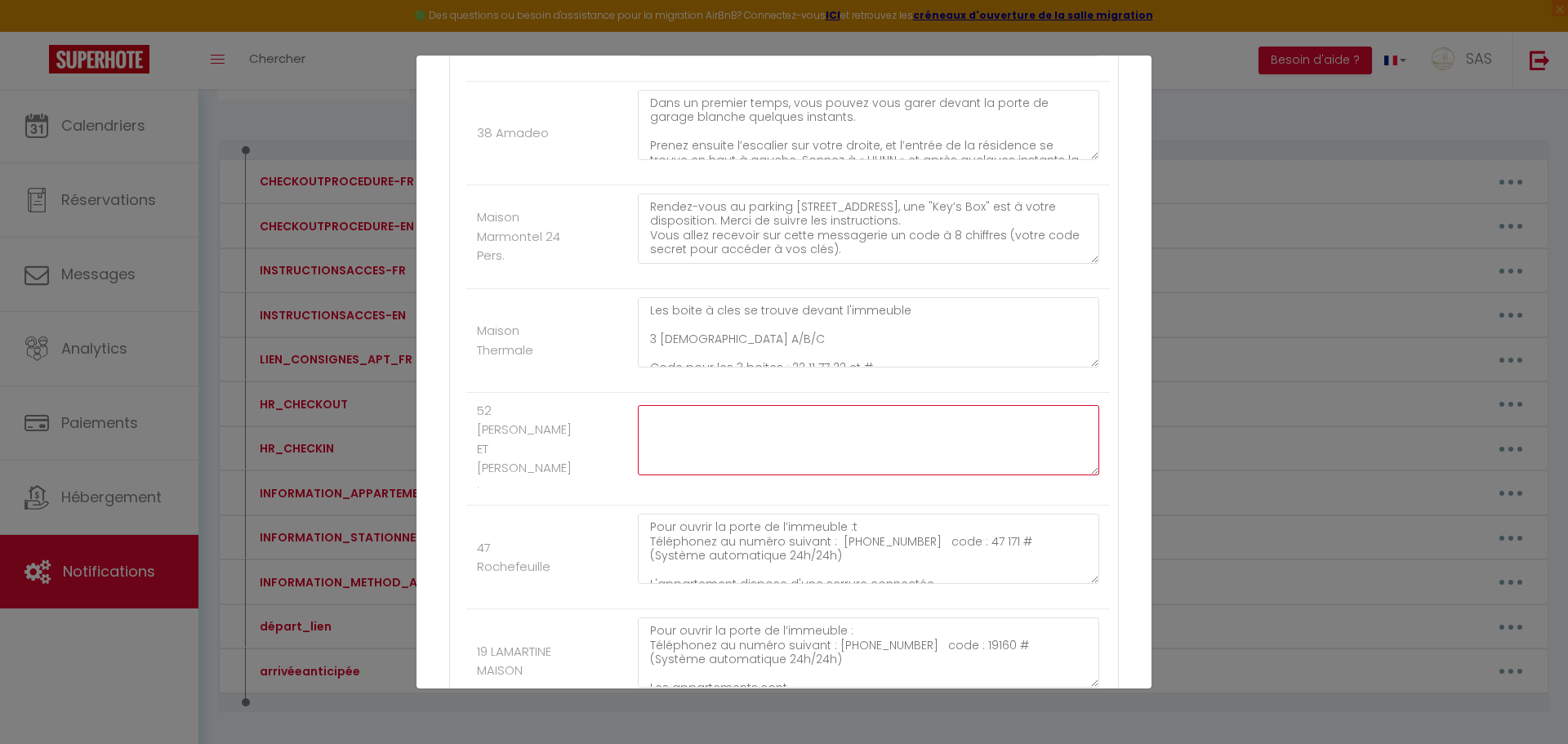
paste textarea "Pour ouvrir la porte de l'immeuble. Sonnez à « JOUBERT » et après quelques inst…"
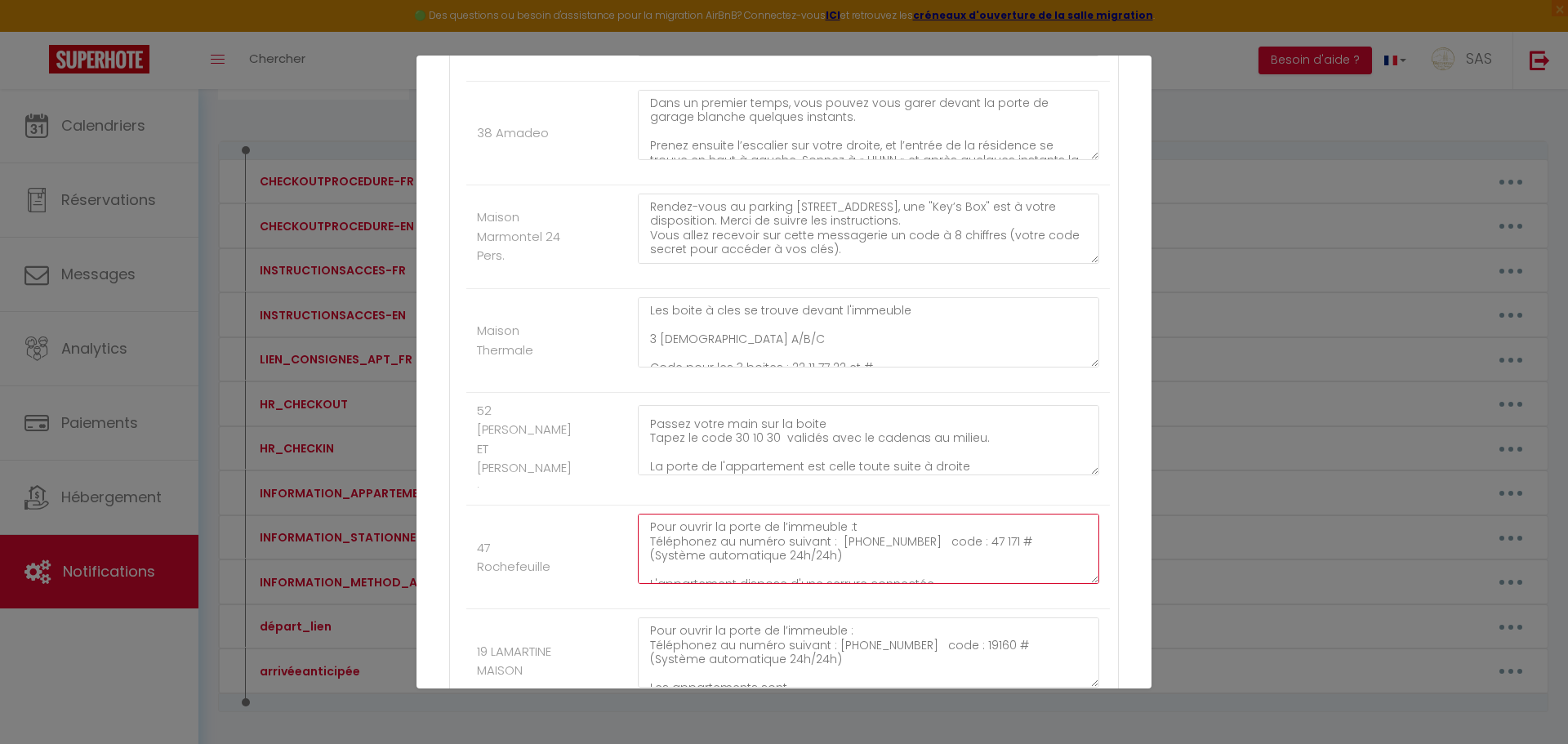
click at [1009, 526] on textarea "Pour ouvrir la porte de l’immeuble :t Téléphonez au numéro suivant : [PHONE_NUM…" at bounding box center [868, 549] width 462 height 70
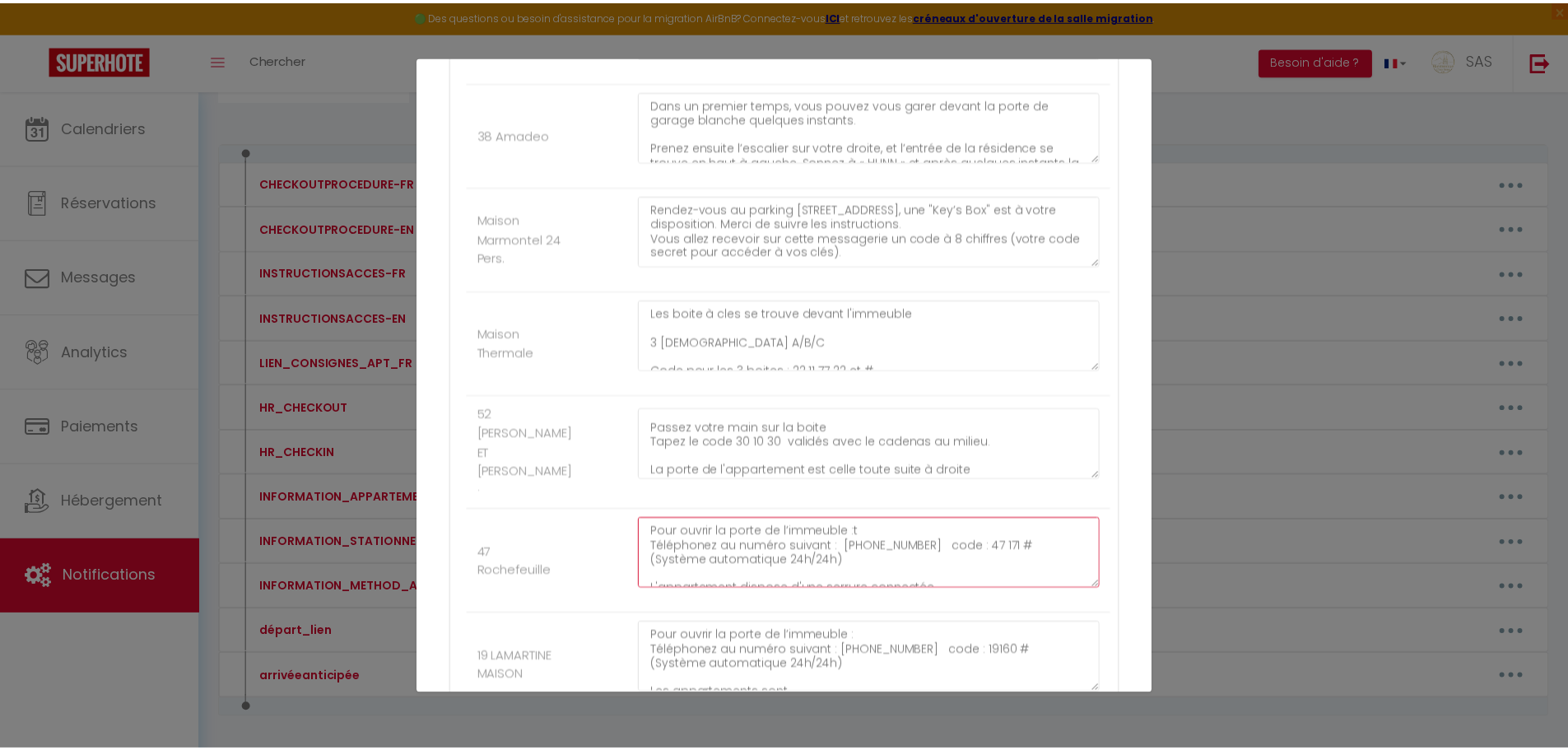
scroll to position [18319, 0]
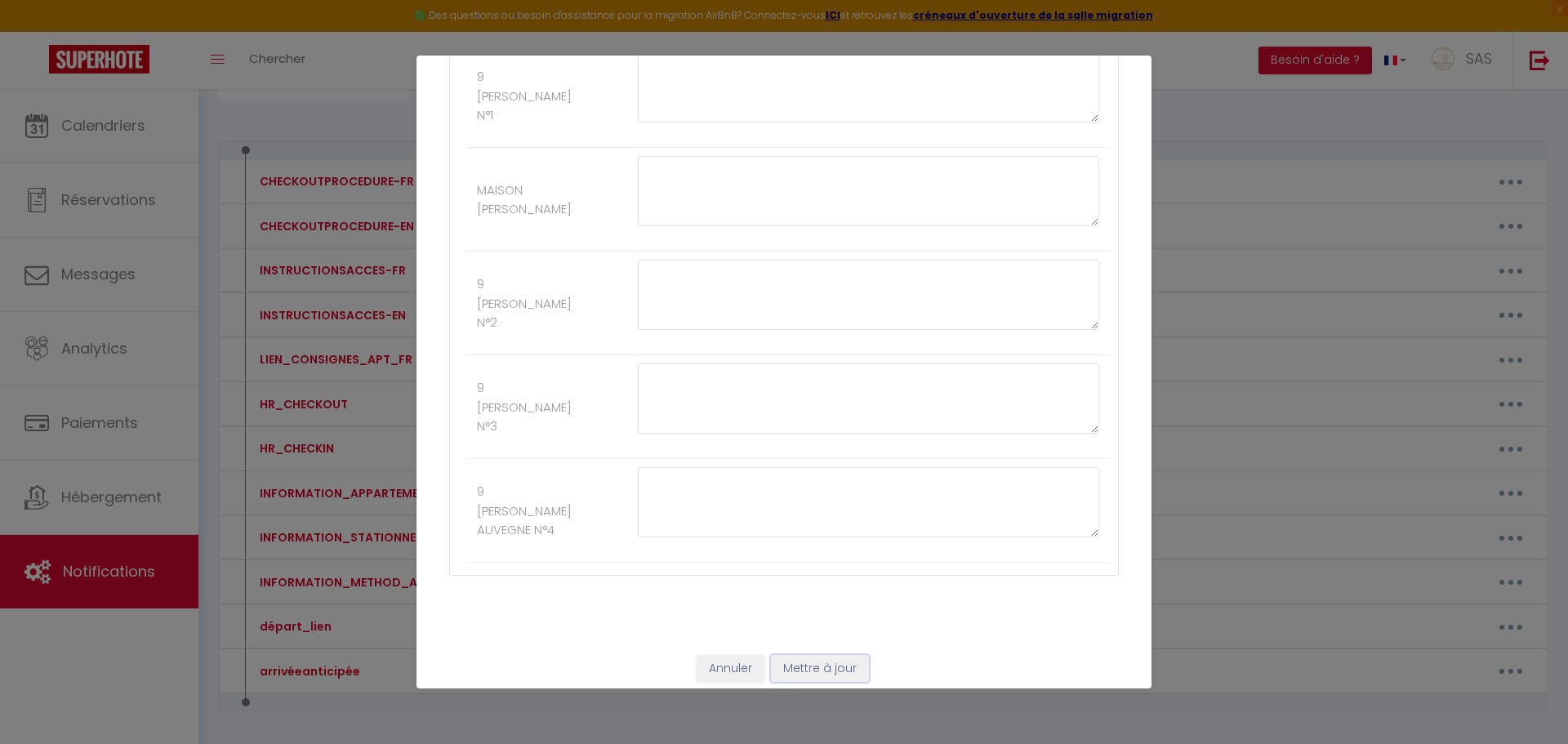
click at [836, 663] on button "Mettre à jour" at bounding box center [820, 669] width 98 height 27
